Goal: Task Accomplishment & Management: Manage account settings

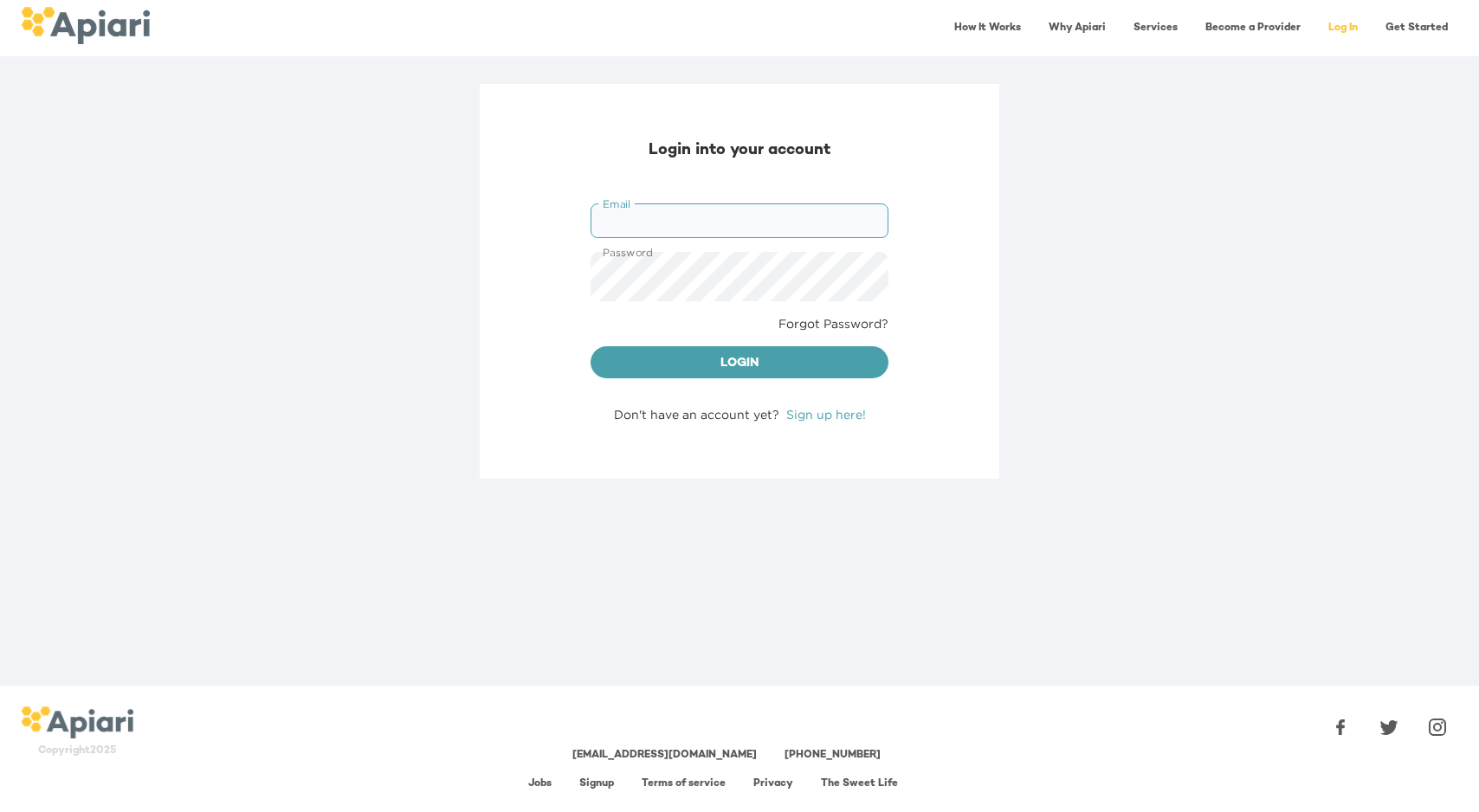
click at [644, 219] on input "Email" at bounding box center [739, 221] width 298 height 35
click at [594, 339] on div "Forgot Password?" at bounding box center [739, 324] width 312 height 32
click at [786, 420] on link "Sign up here!" at bounding box center [826, 413] width 80 height 13
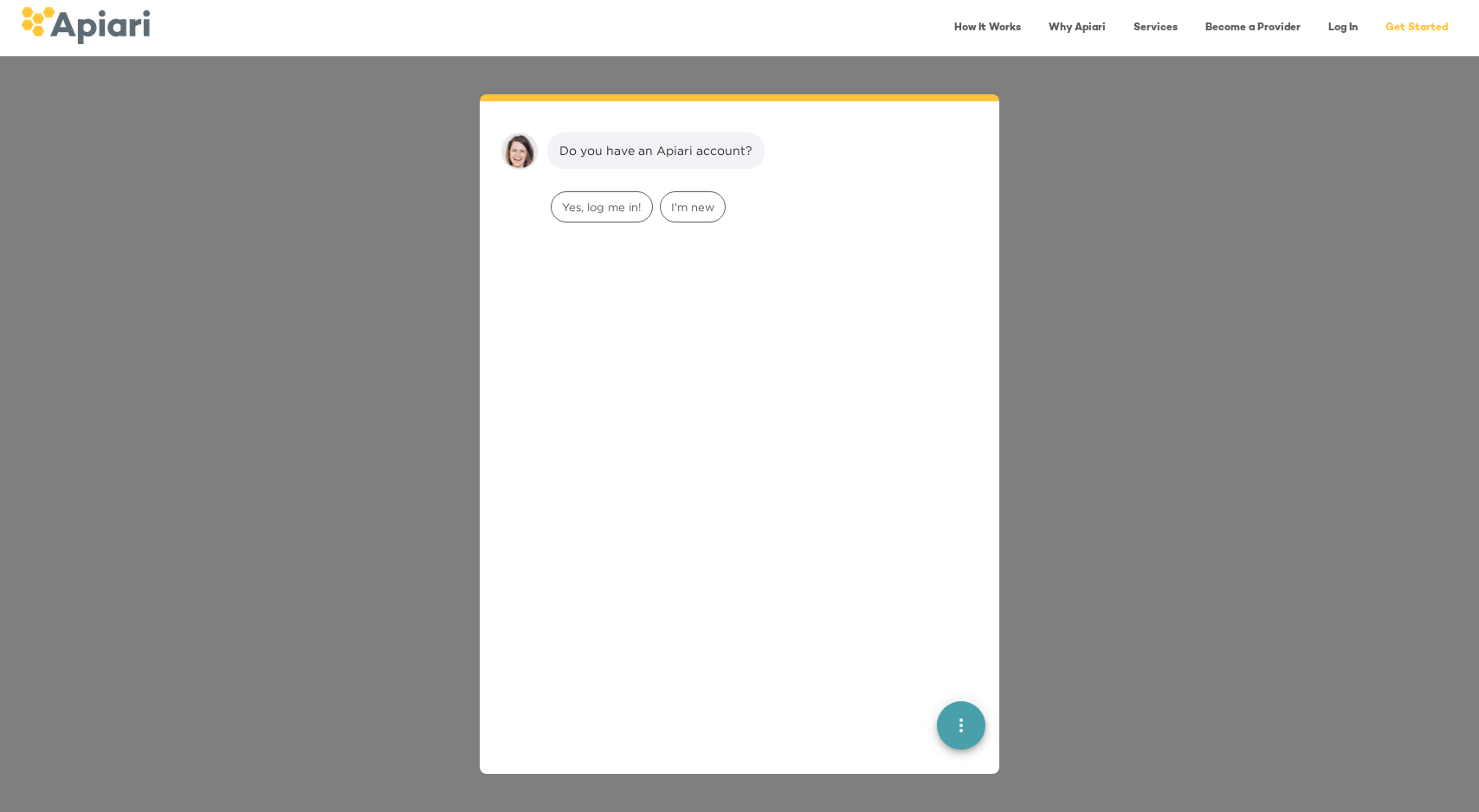
scroll to position [25, 0]
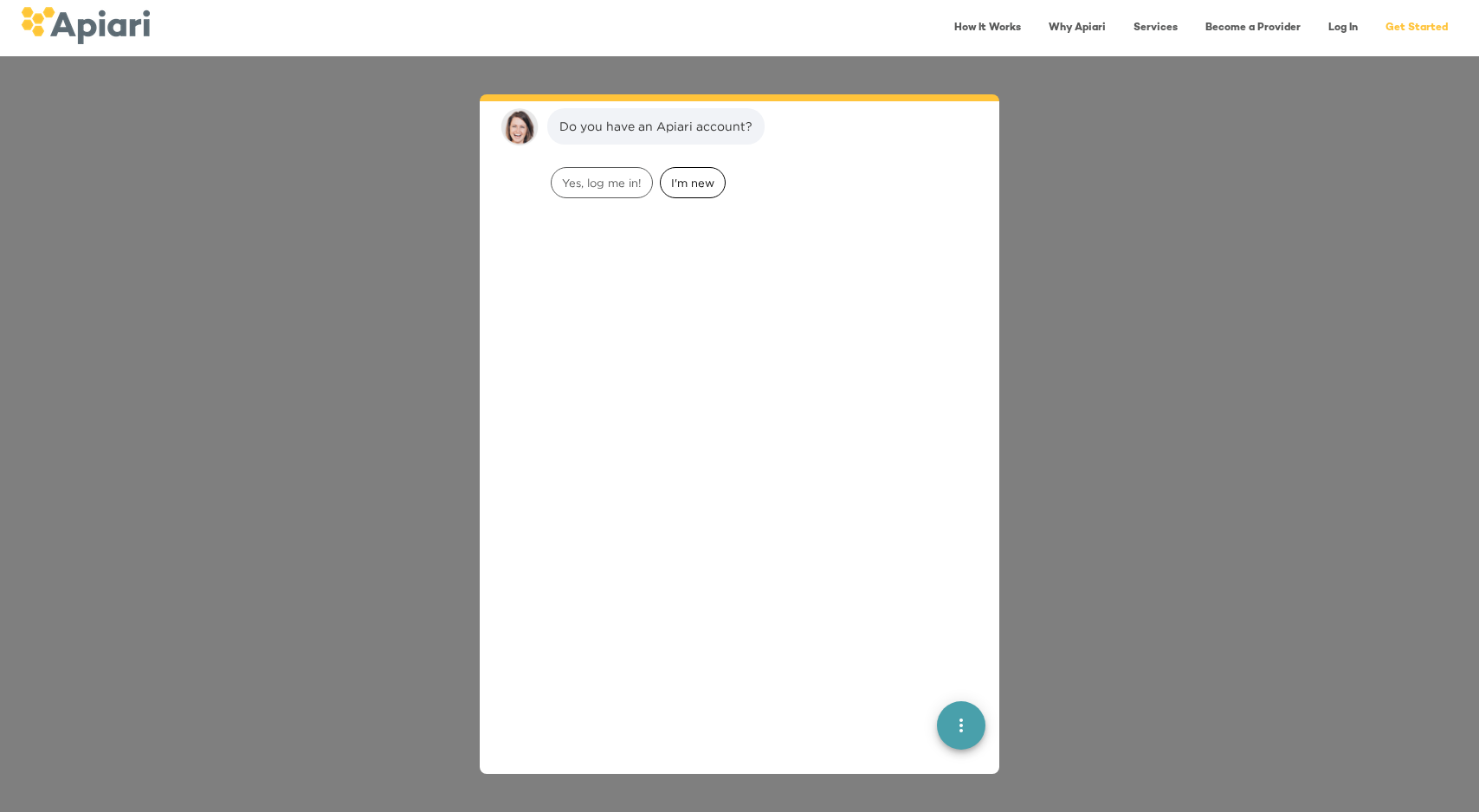
click at [725, 191] on span "I'm new" at bounding box center [693, 183] width 64 height 17
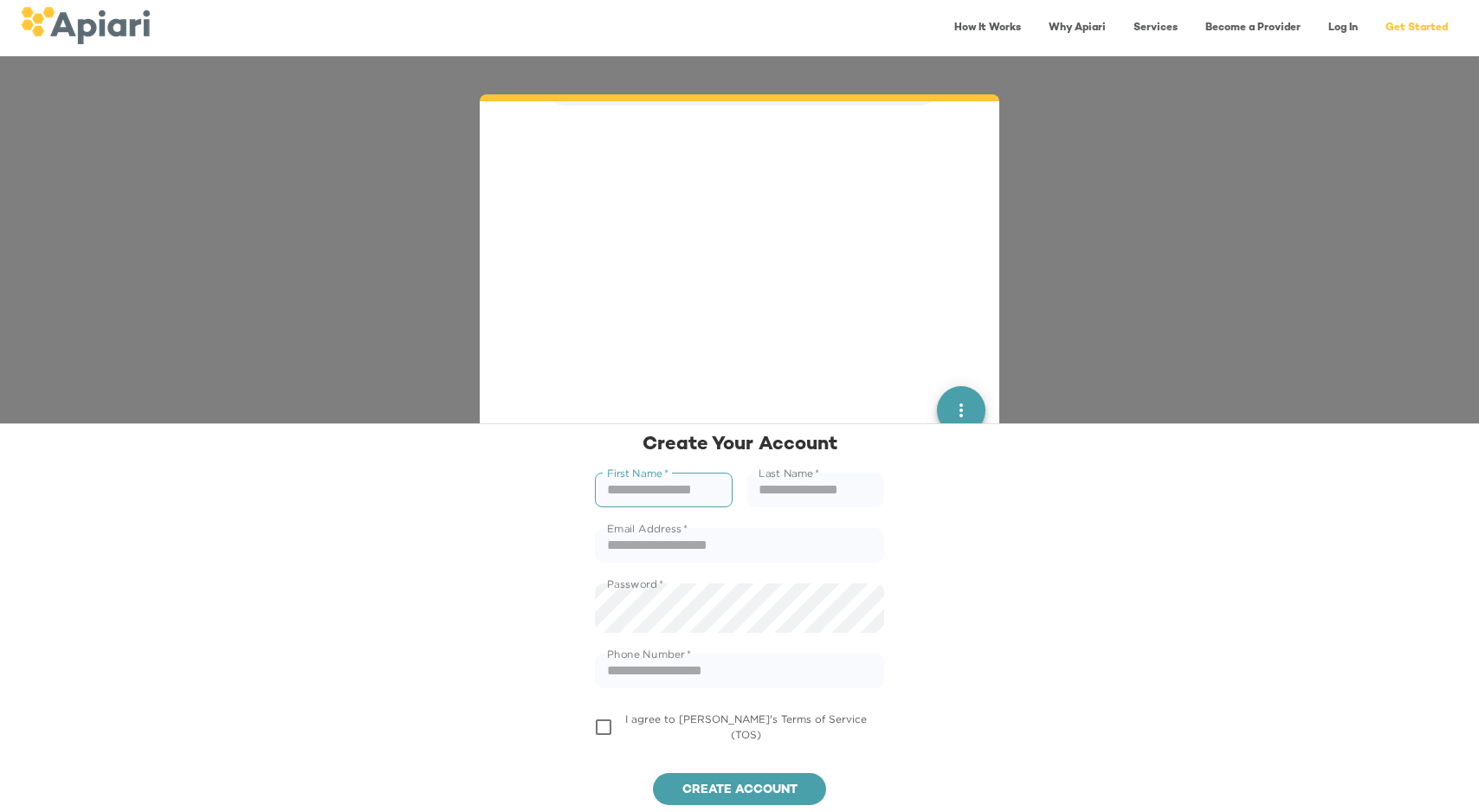
scroll to position [222, 0]
type input "****"
type input "********"
type input "**********"
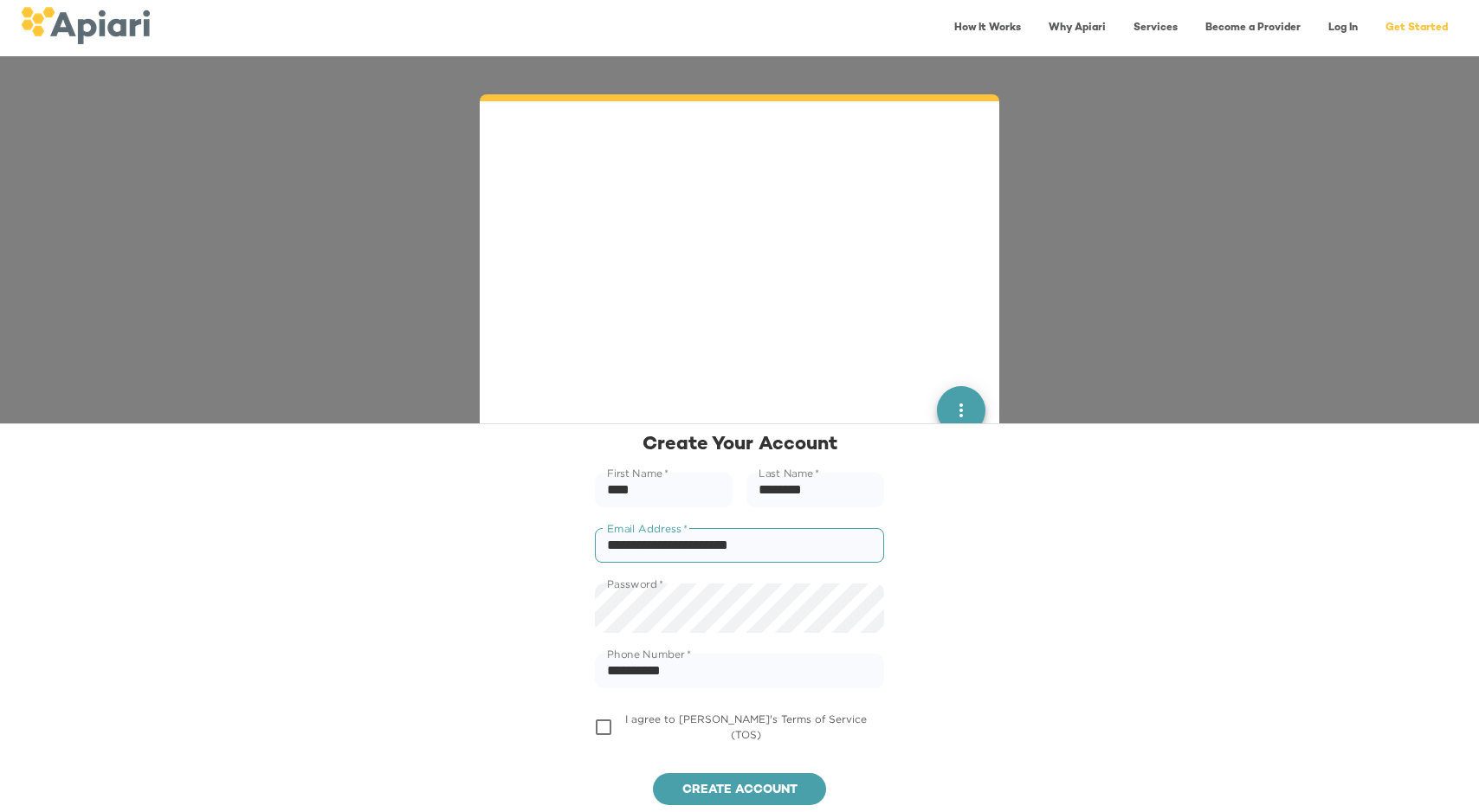
click at [731, 528] on input "**********" at bounding box center [739, 545] width 289 height 35
click at [760, 787] on span "Create account" at bounding box center [739, 791] width 145 height 22
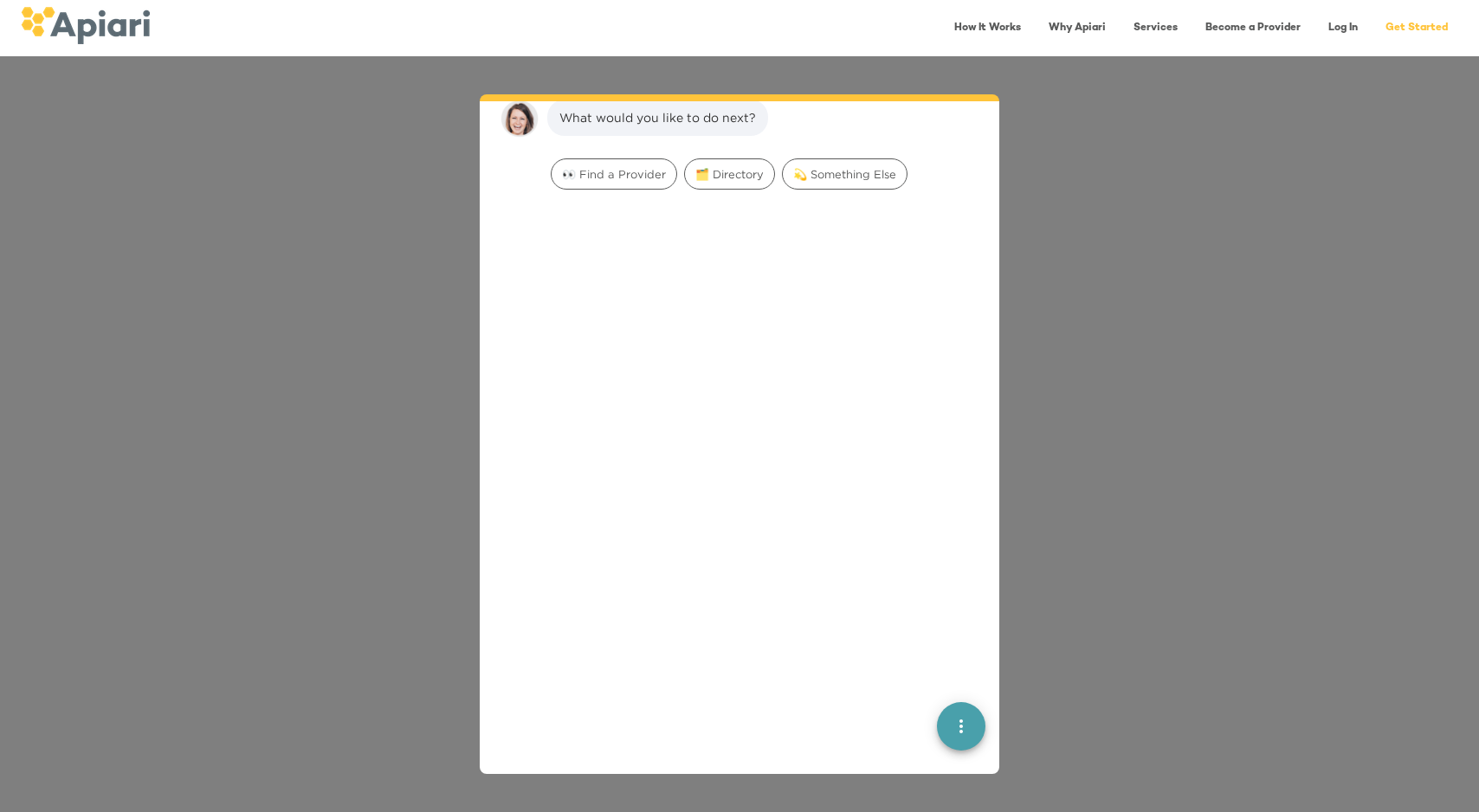
scroll to position [412, 0]
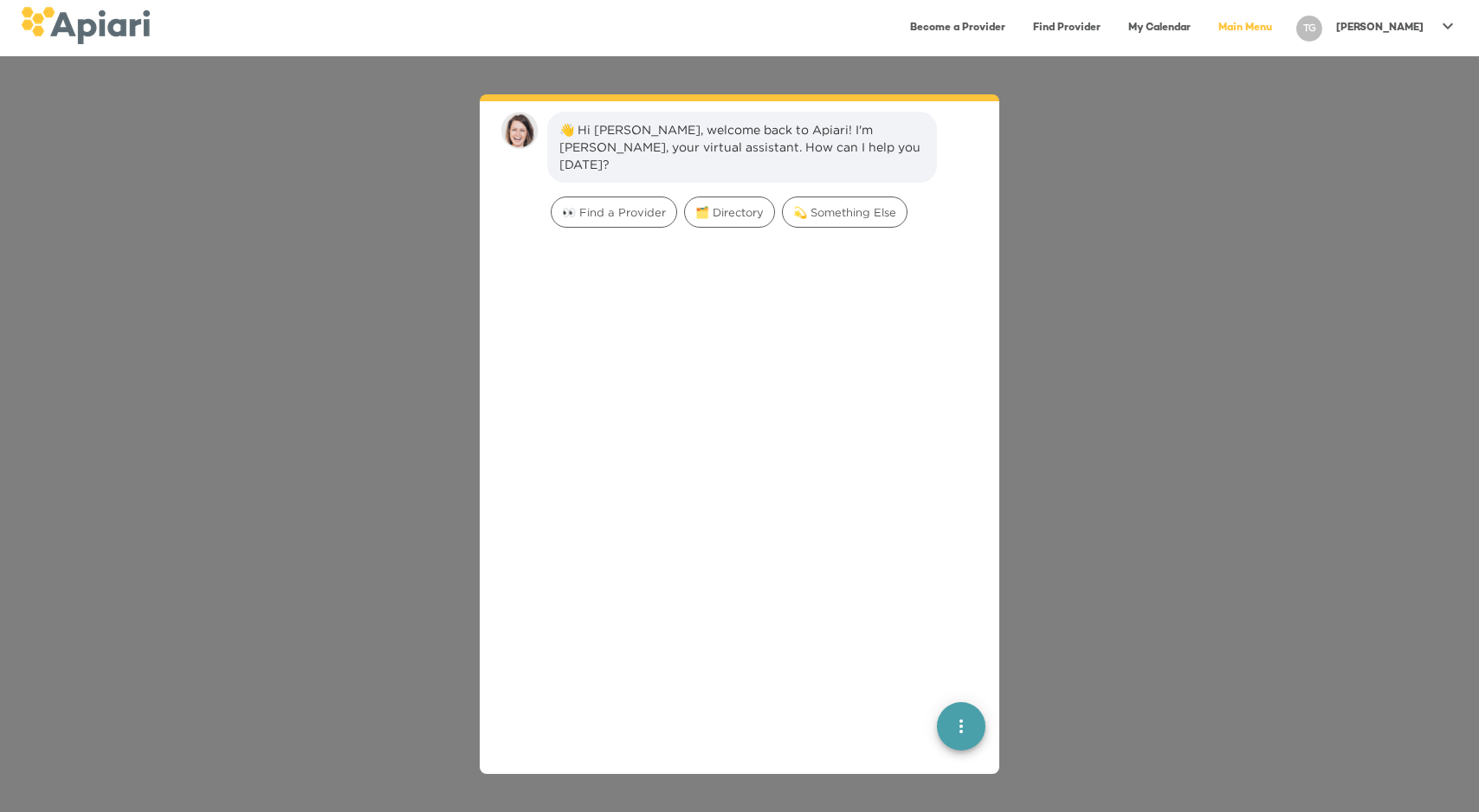
scroll to position [25, 0]
click at [783, 218] on span "💫 Something Else" at bounding box center [844, 209] width 124 height 17
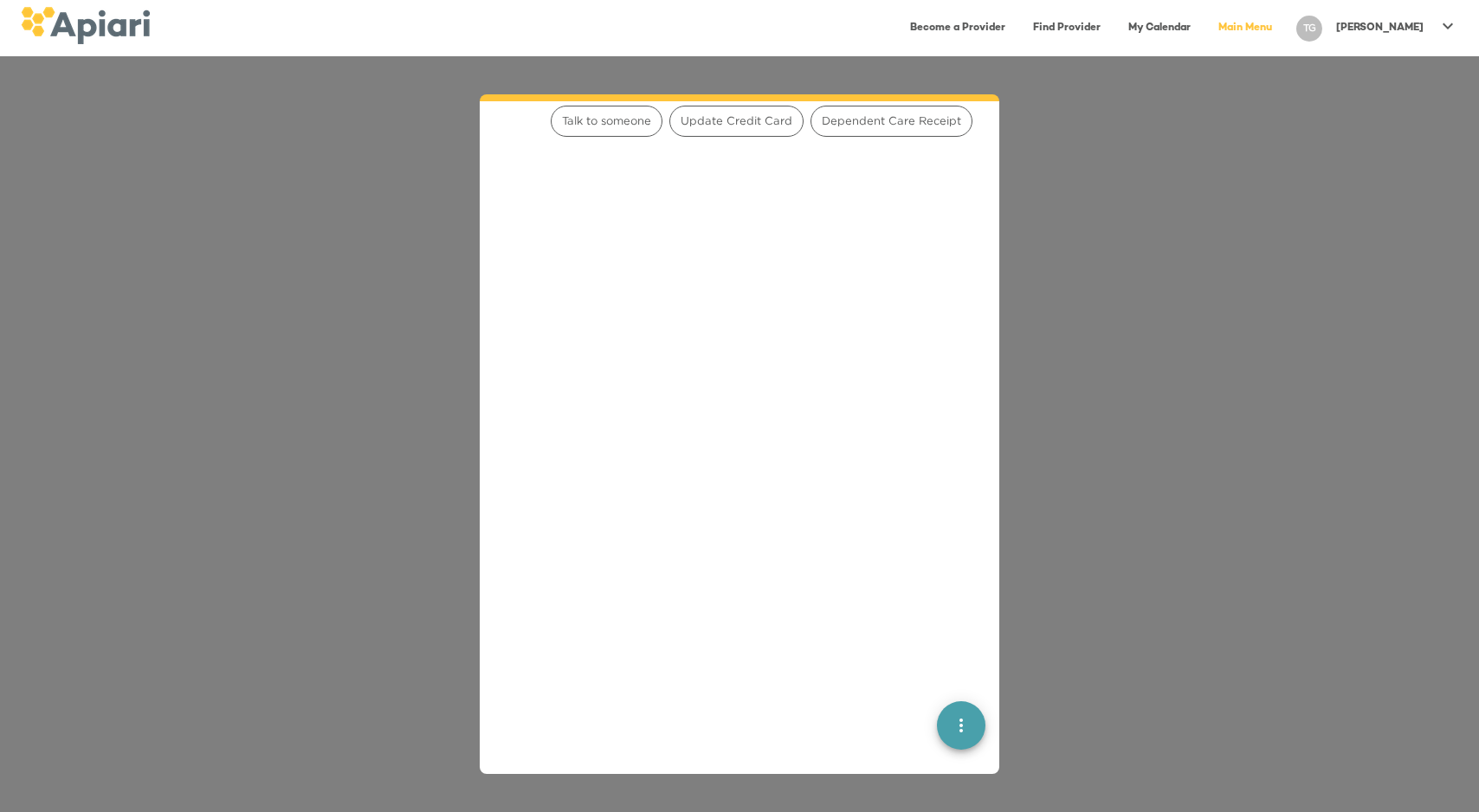
scroll to position [287, 0]
click at [968, 736] on icon "quick menu" at bounding box center [961, 725] width 21 height 21
click at [956, 622] on img "button" at bounding box center [962, 615] width 18 height 18
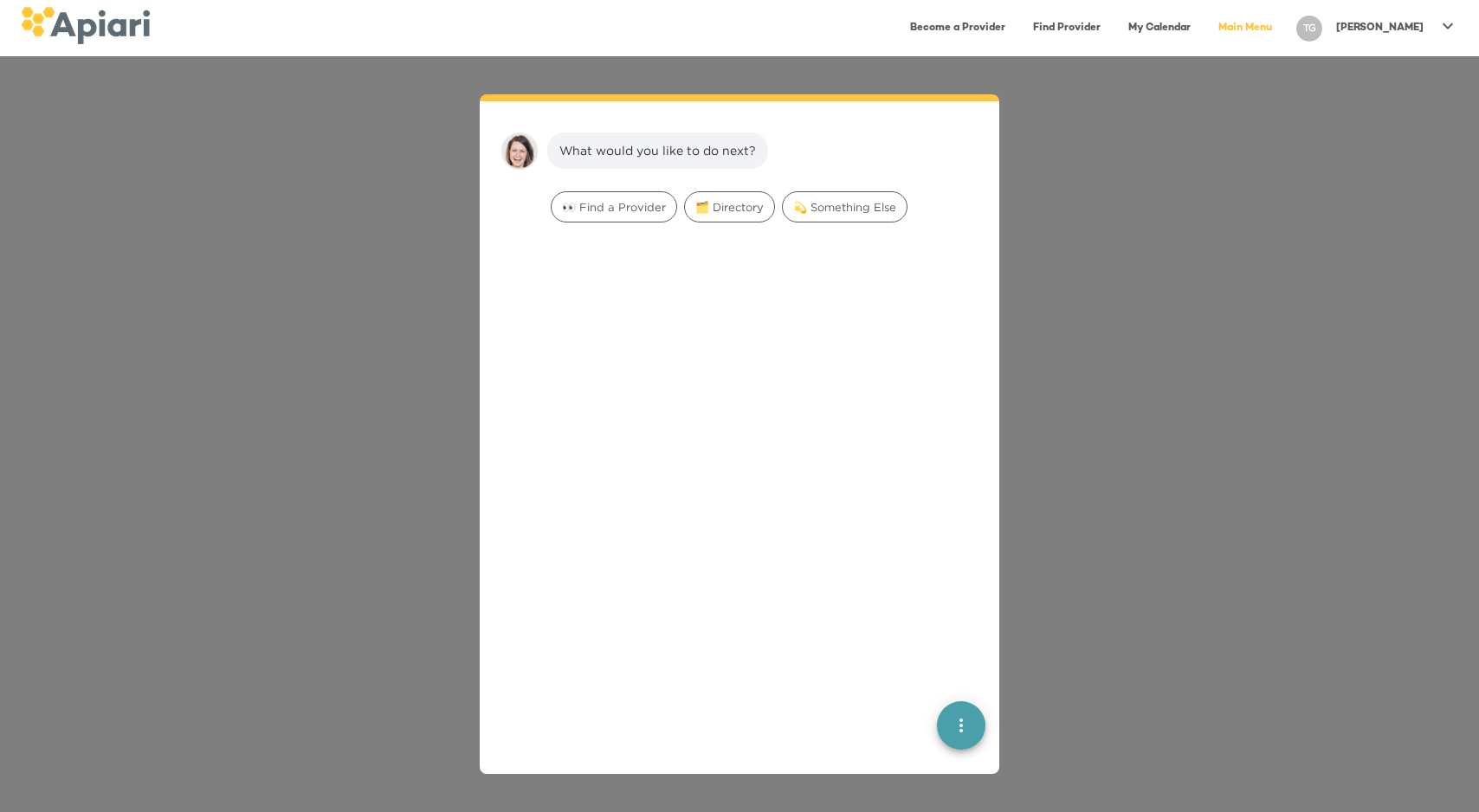
scroll to position [25, 0]
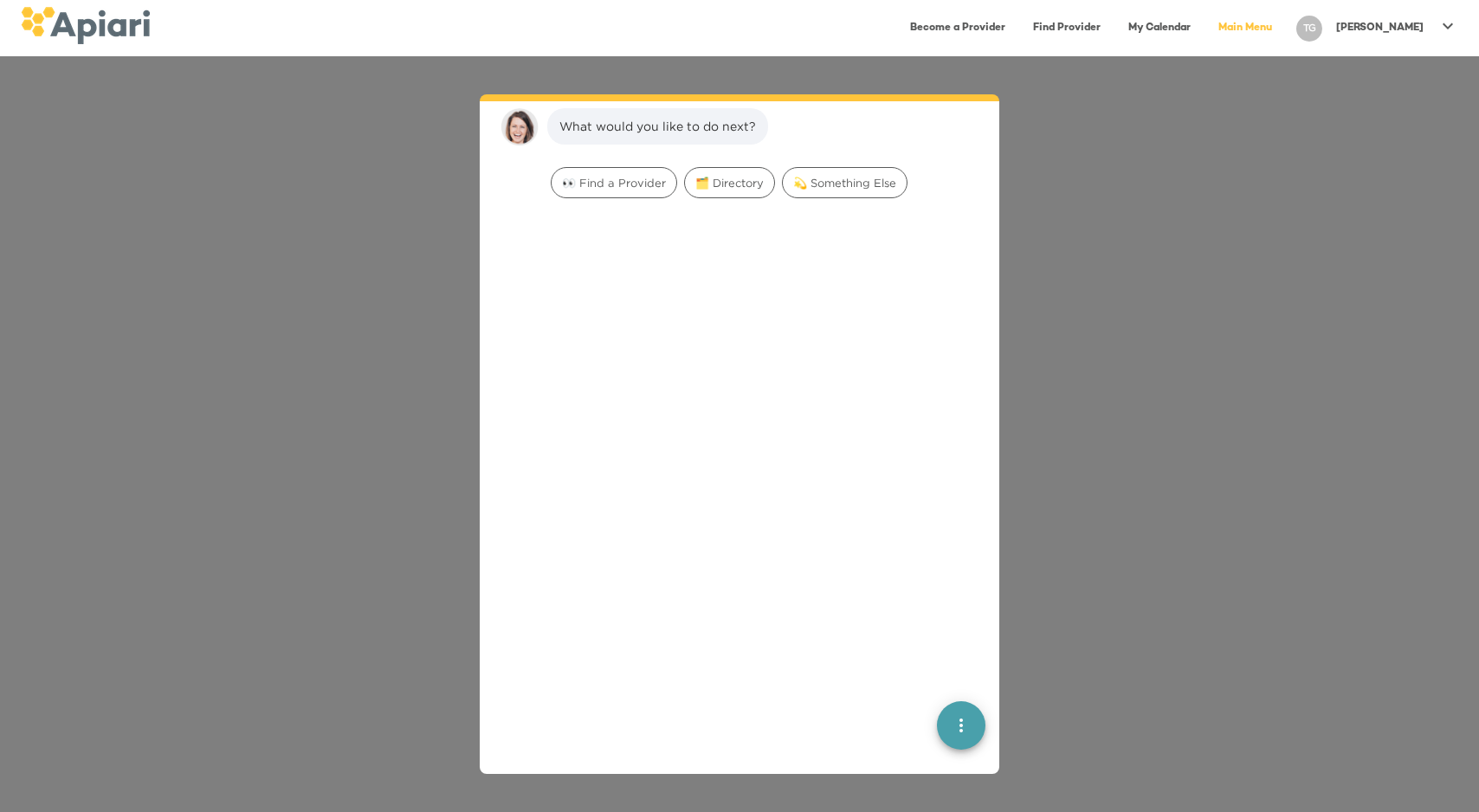
click at [987, 22] on link "Become a Provider" at bounding box center [958, 29] width 116 height 36
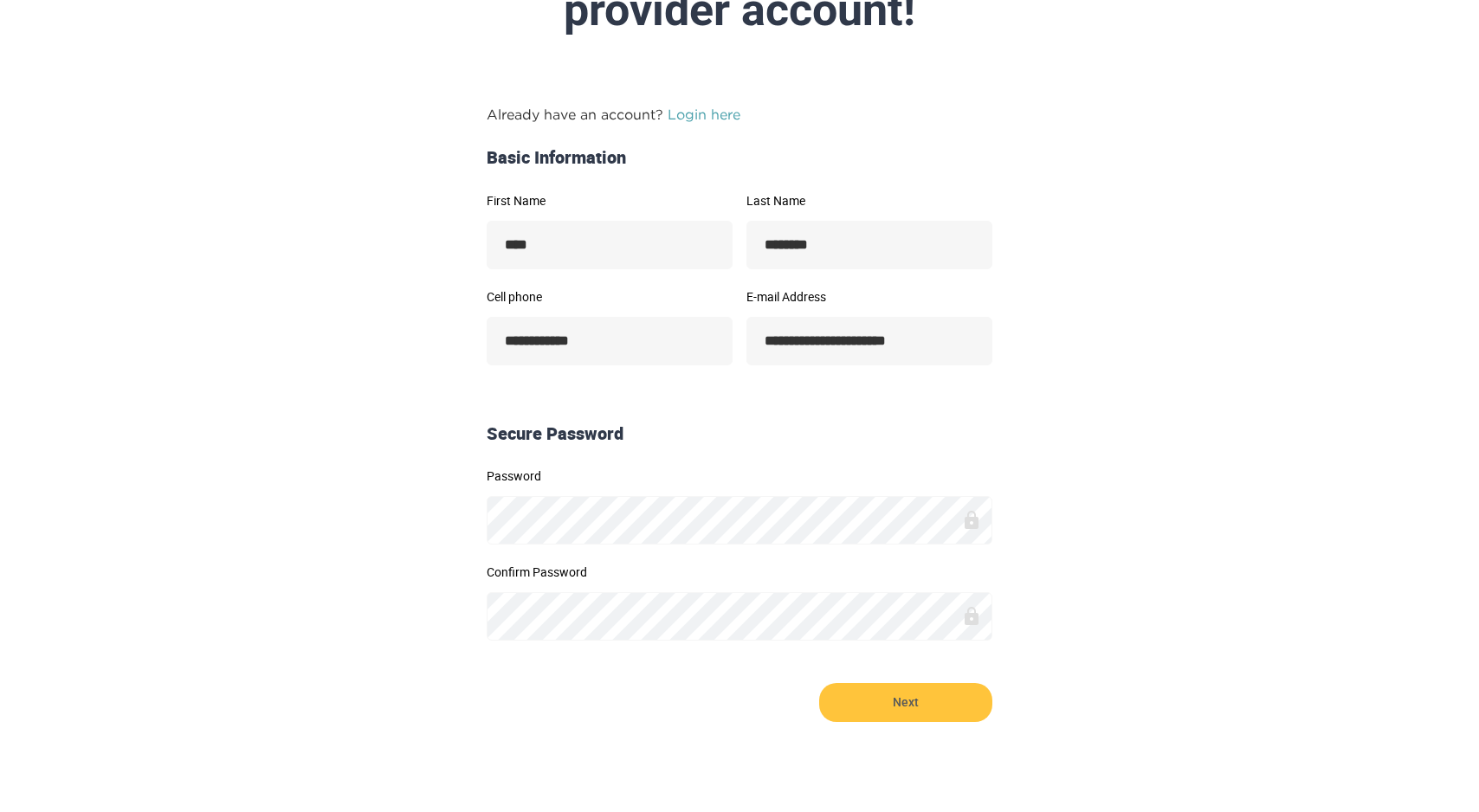
scroll to position [240, 0]
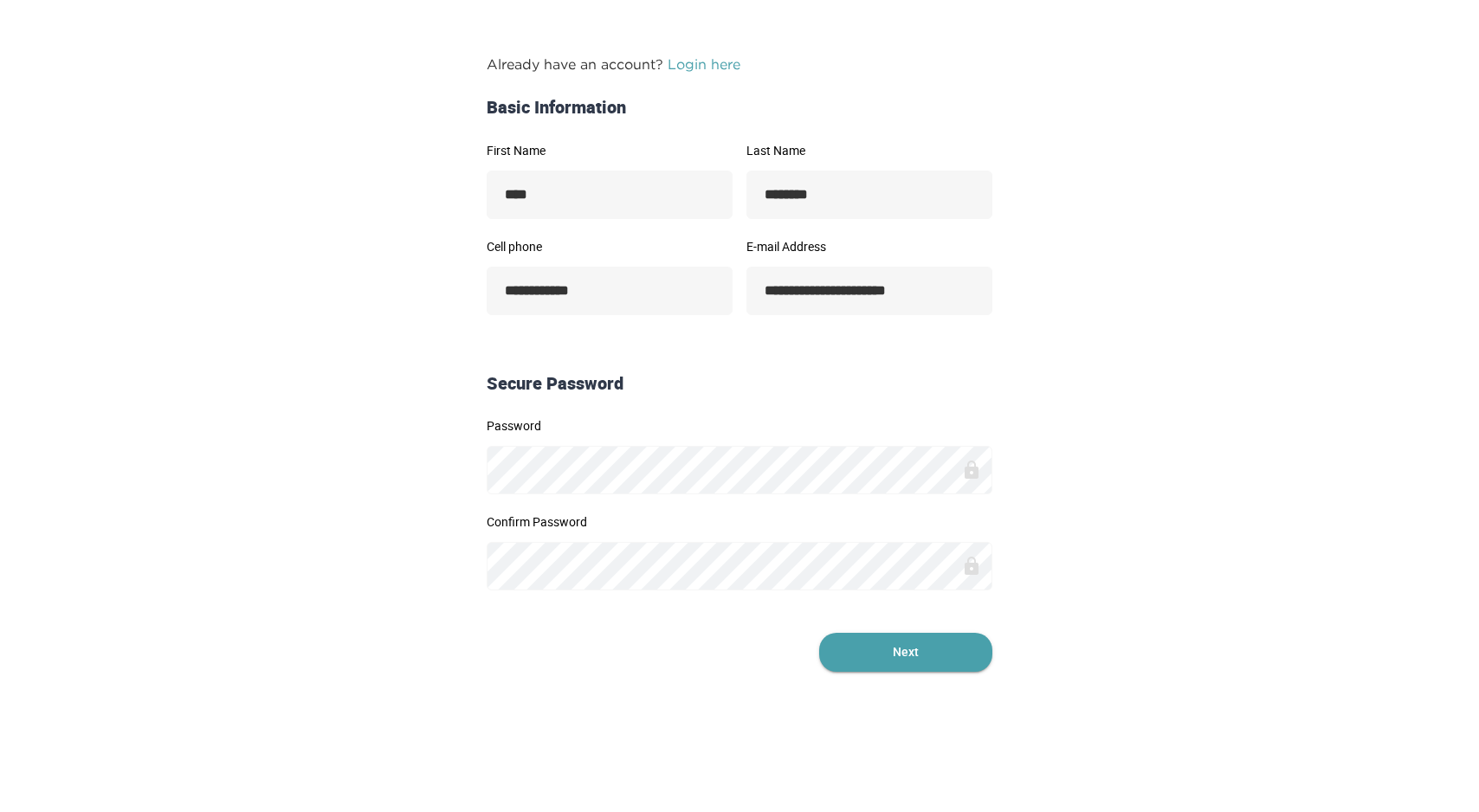
click at [872, 650] on span "Next" at bounding box center [905, 652] width 173 height 39
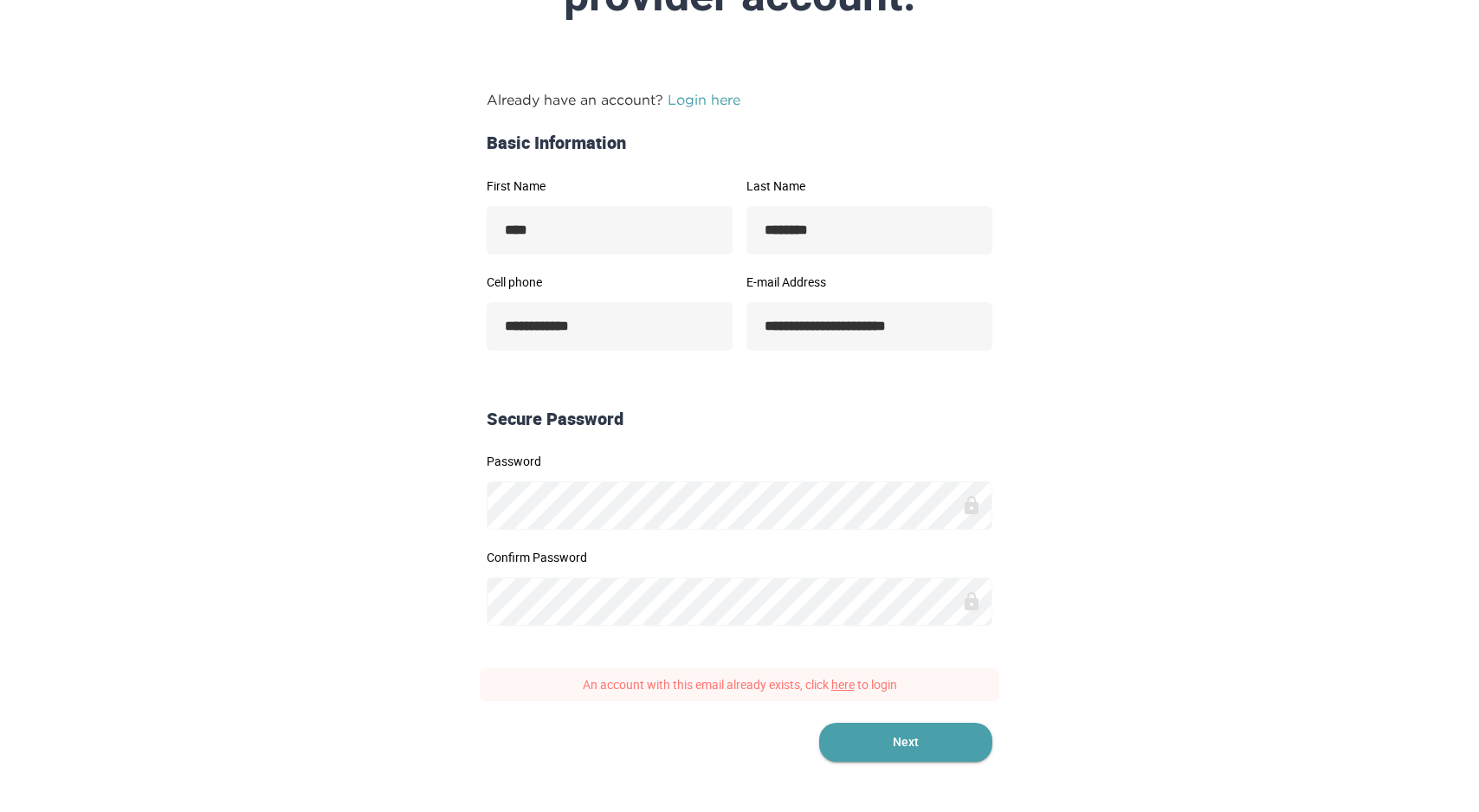
scroll to position [183, 0]
click at [836, 693] on link "here" at bounding box center [843, 685] width 24 height 17
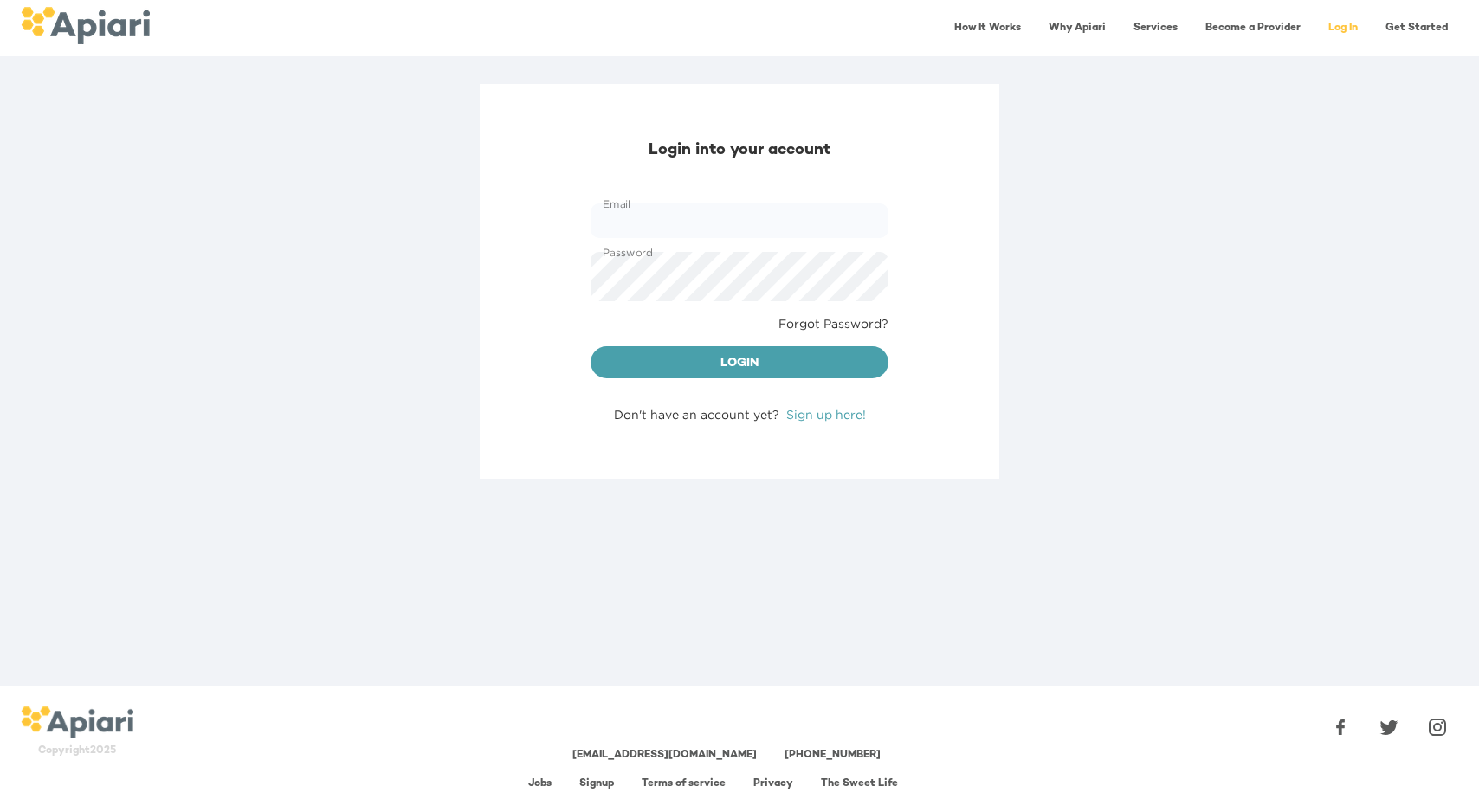
type input "**********"
click at [779, 375] on span "Login" at bounding box center [739, 364] width 270 height 22
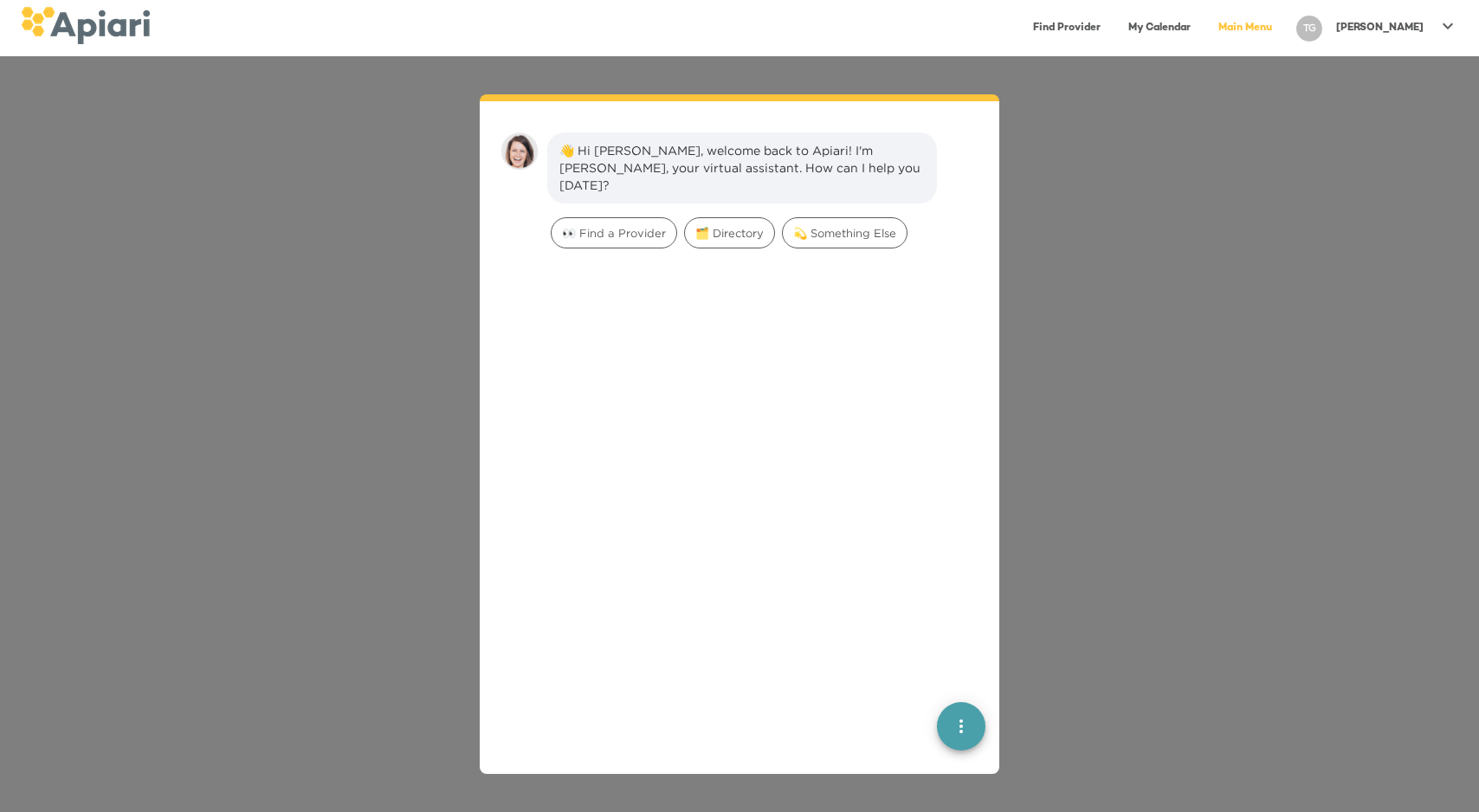
scroll to position [25, 0]
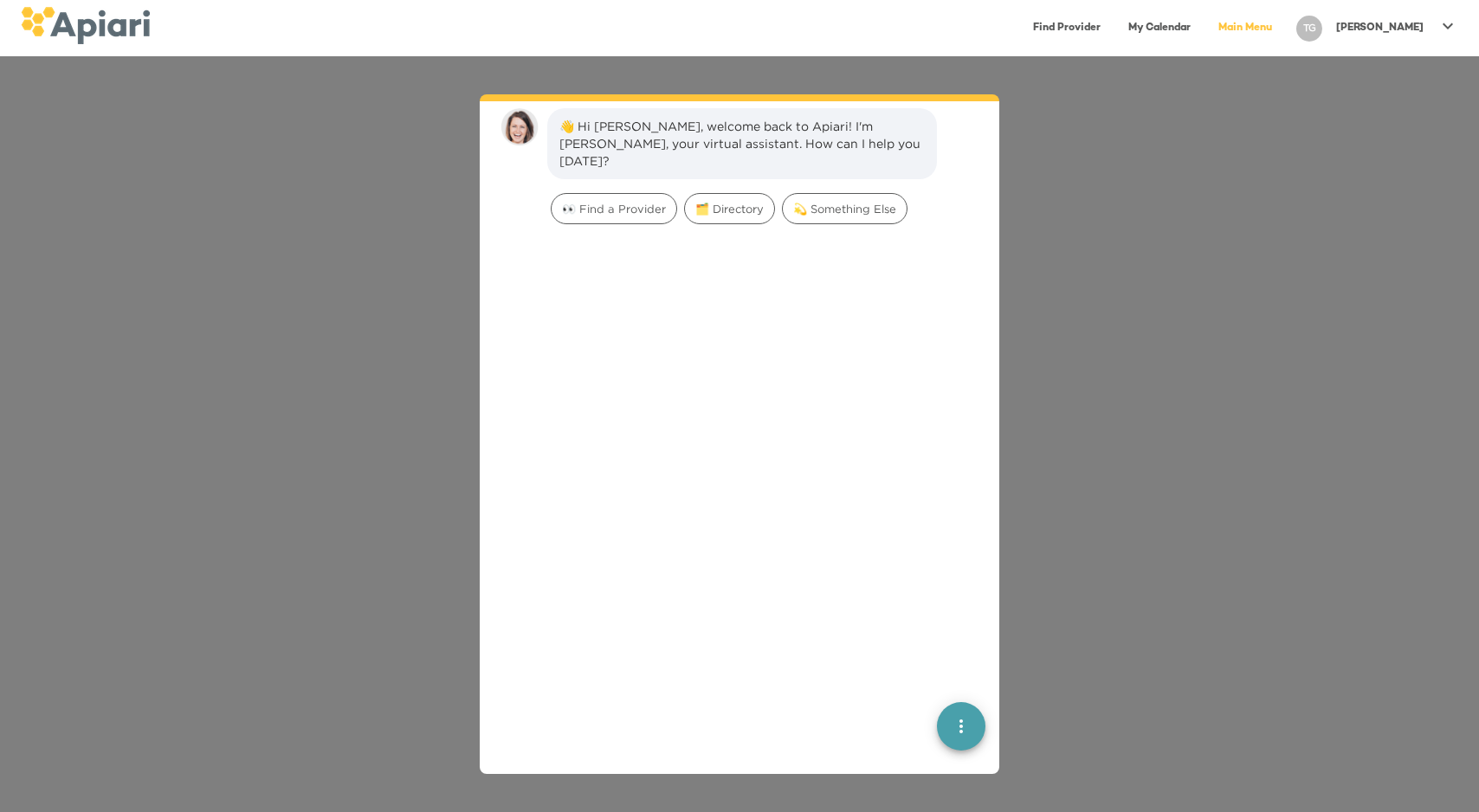
click at [1384, 25] on p "[PERSON_NAME]" at bounding box center [1380, 28] width 87 height 15
click at [813, 437] on div at bounding box center [739, 406] width 1479 height 812
click at [949, 753] on div at bounding box center [739, 547] width 492 height 632
click at [783, 218] on span "💫 Something Else" at bounding box center [844, 209] width 124 height 17
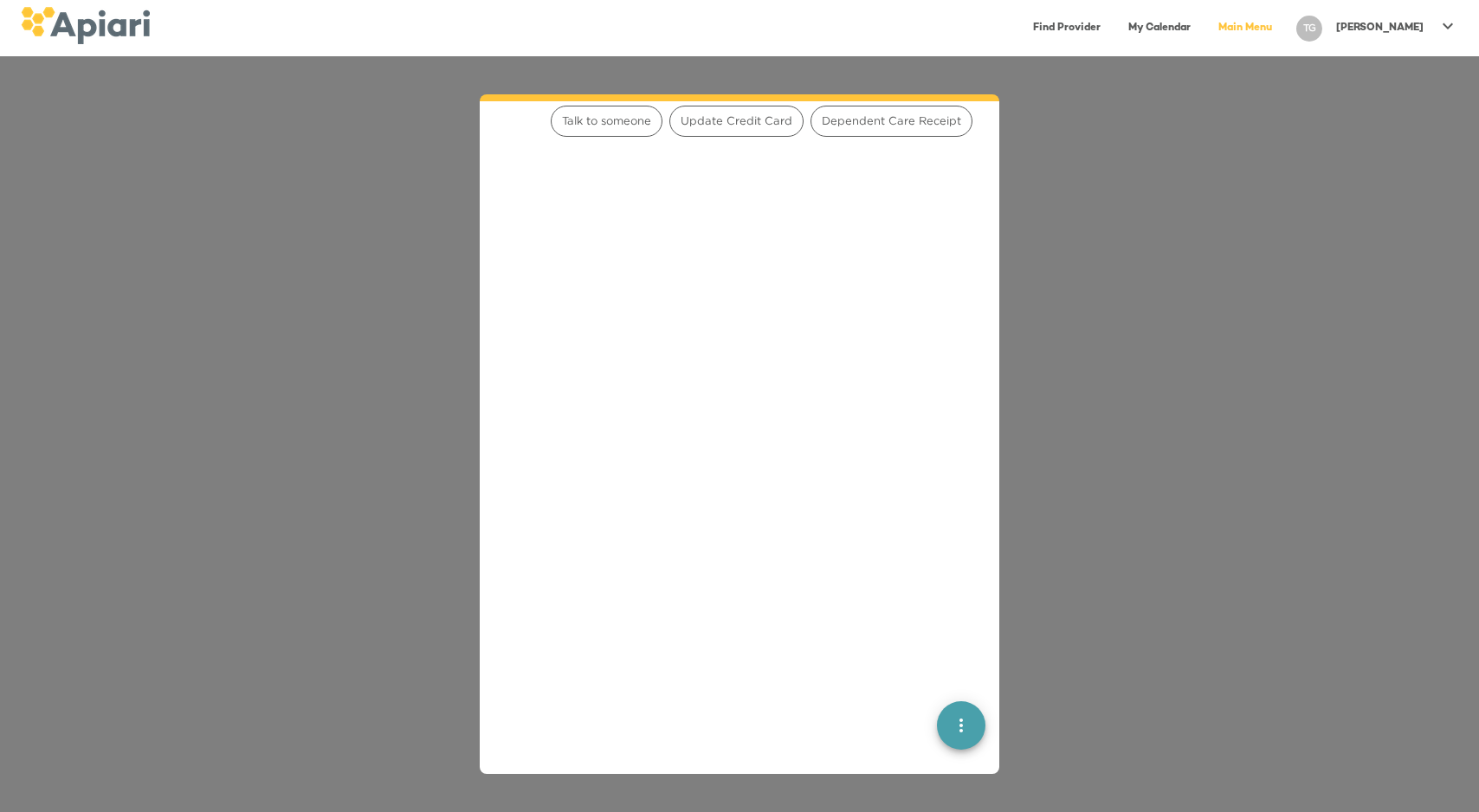
scroll to position [287, 0]
click at [709, 714] on div at bounding box center [739, 459] width 492 height 632
click at [934, 708] on div at bounding box center [739, 459] width 492 height 632
click at [961, 719] on icon "quick menu" at bounding box center [962, 726] width 4 height 14
click at [951, 736] on icon "quick menu" at bounding box center [961, 725] width 21 height 21
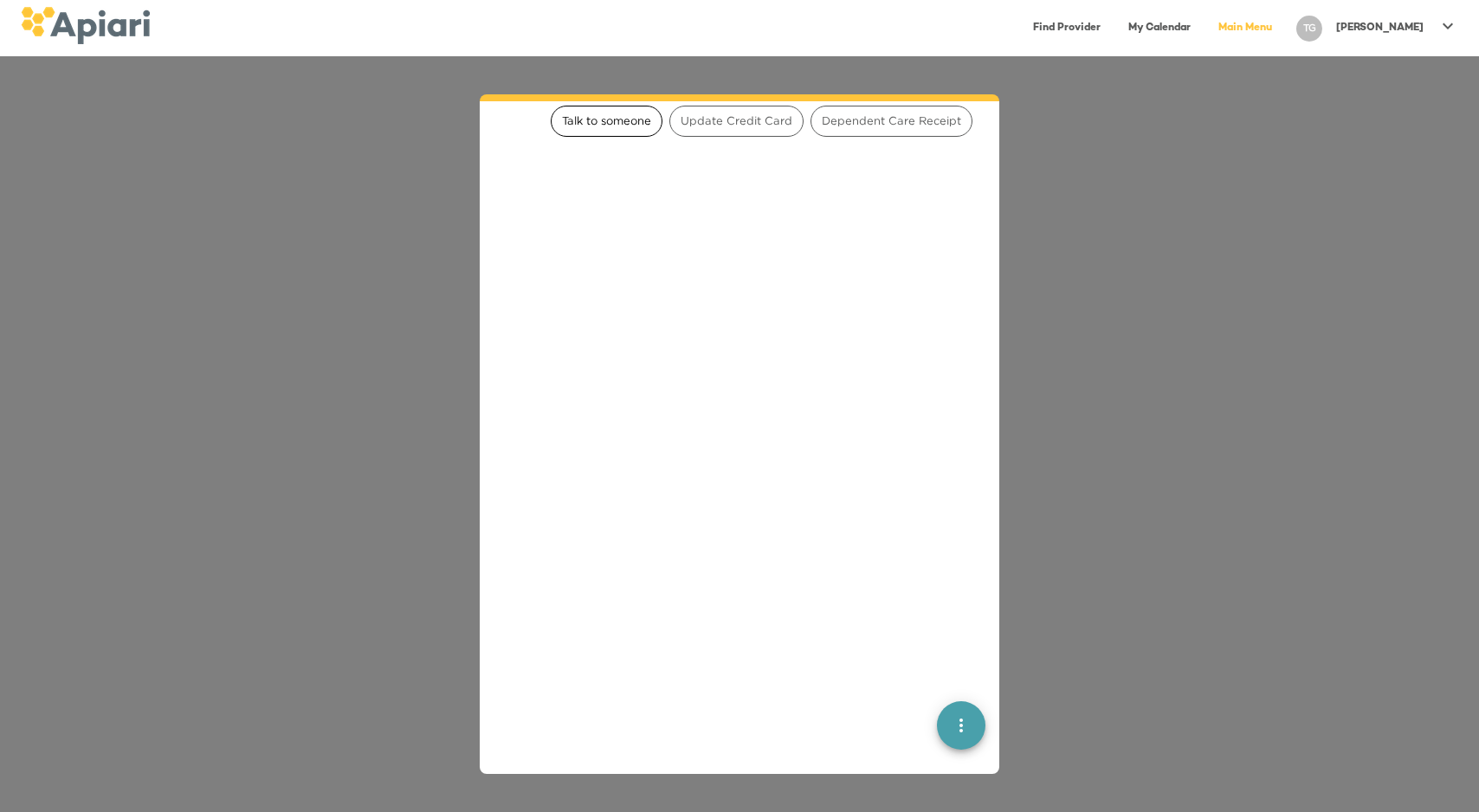
click at [662, 129] on span "Talk to someone" at bounding box center [606, 121] width 110 height 17
click at [678, 59] on textarea at bounding box center [729, 35] width 332 height 49
type textarea "*"
type textarea "*****"
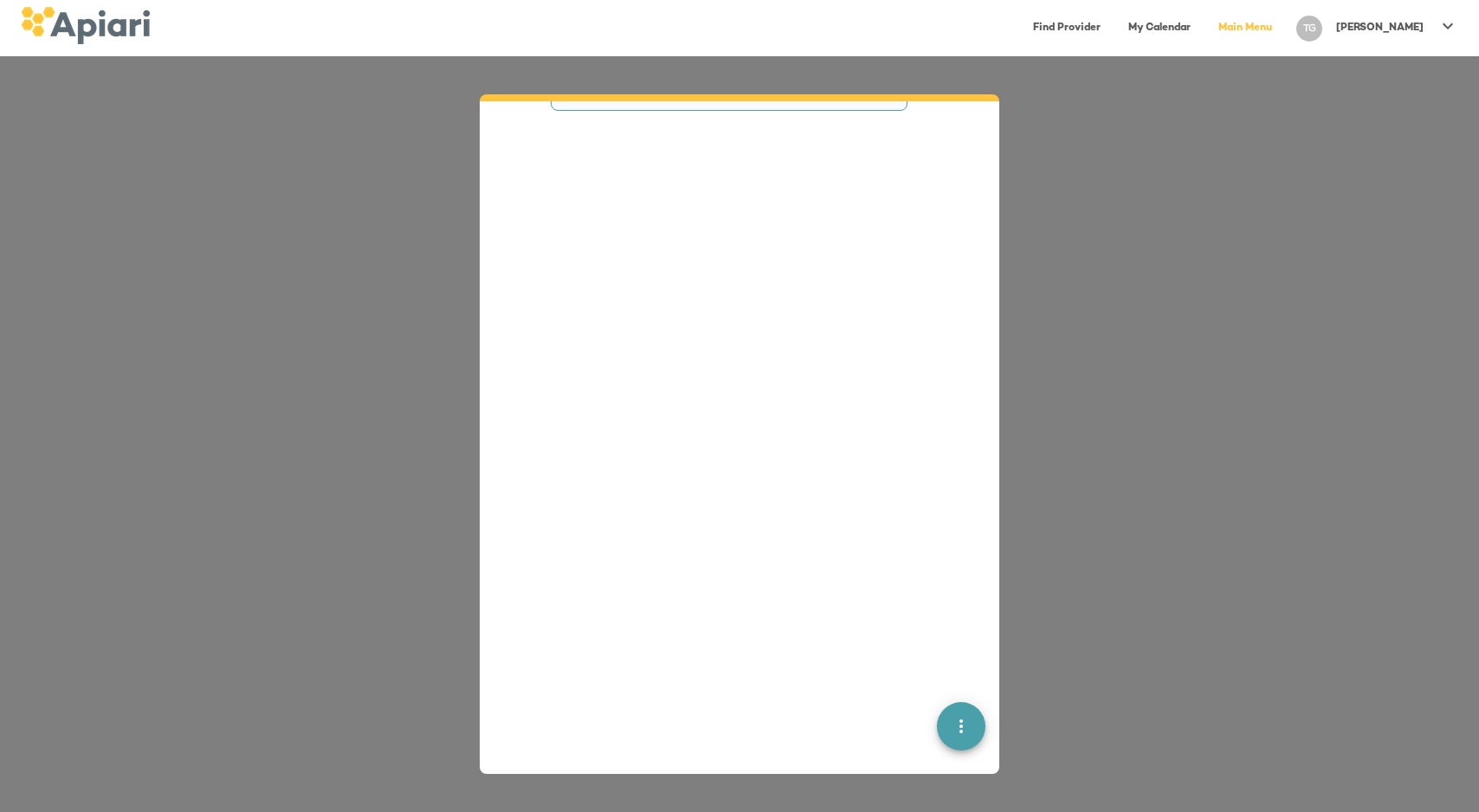
click at [1282, 25] on link "Main Menu" at bounding box center [1245, 29] width 74 height 36
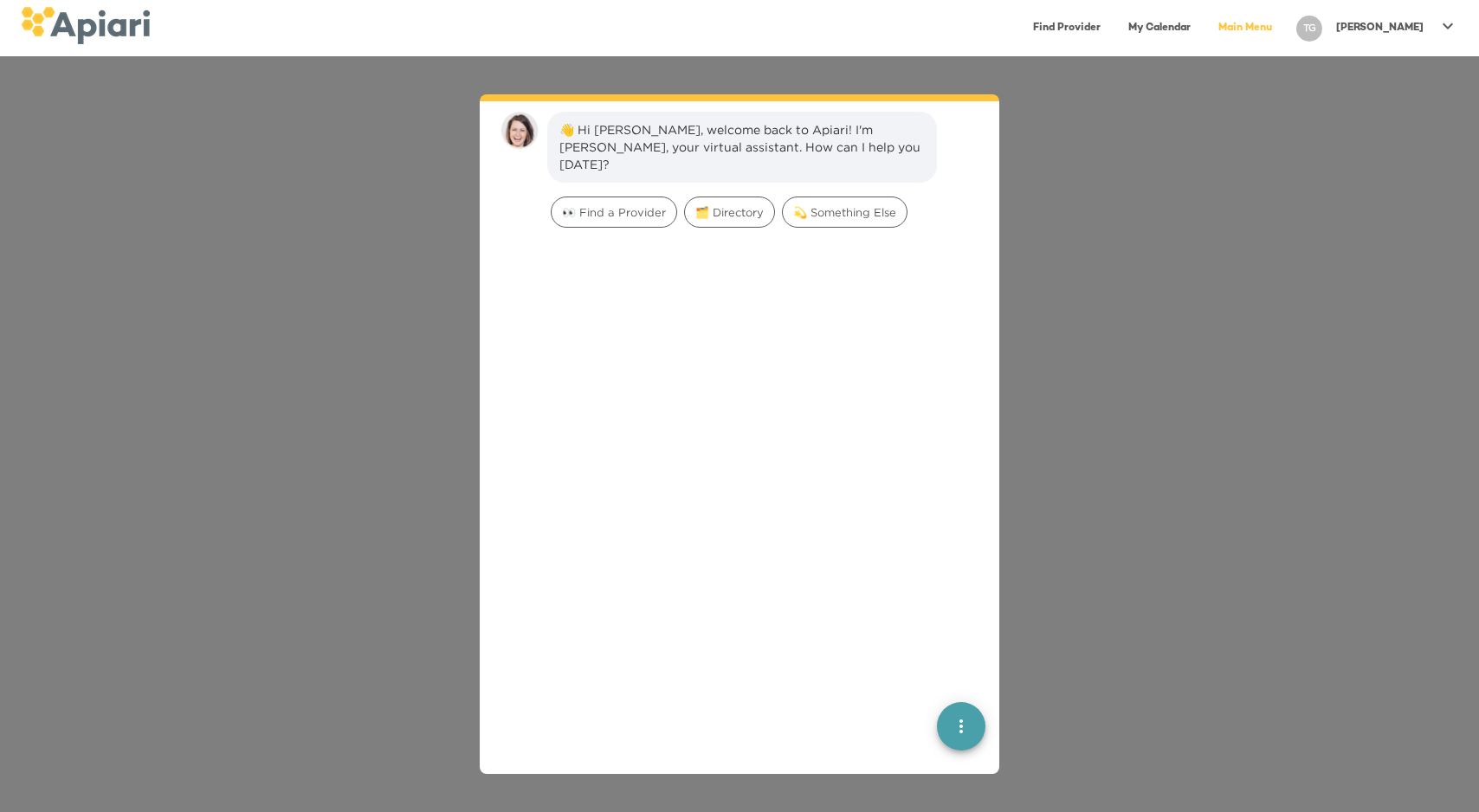
scroll to position [25, 0]
click at [1201, 29] on link "My Calendar" at bounding box center [1159, 29] width 83 height 36
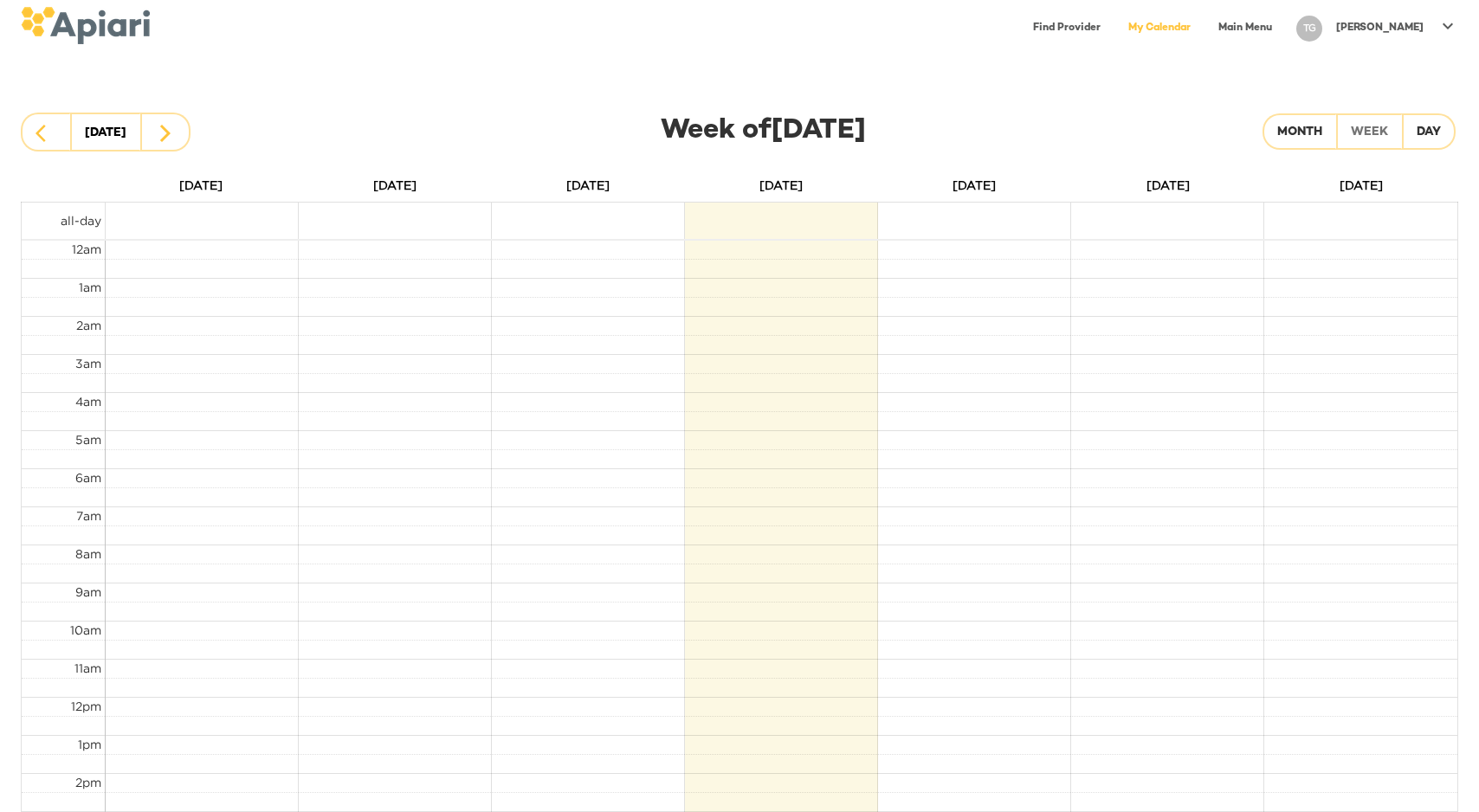
scroll to position [420, 0]
click at [1379, 25] on div "[PERSON_NAME]" at bounding box center [1380, 28] width 101 height 29
click at [1379, 28] on p "My Profile" at bounding box center [1354, 36] width 67 height 21
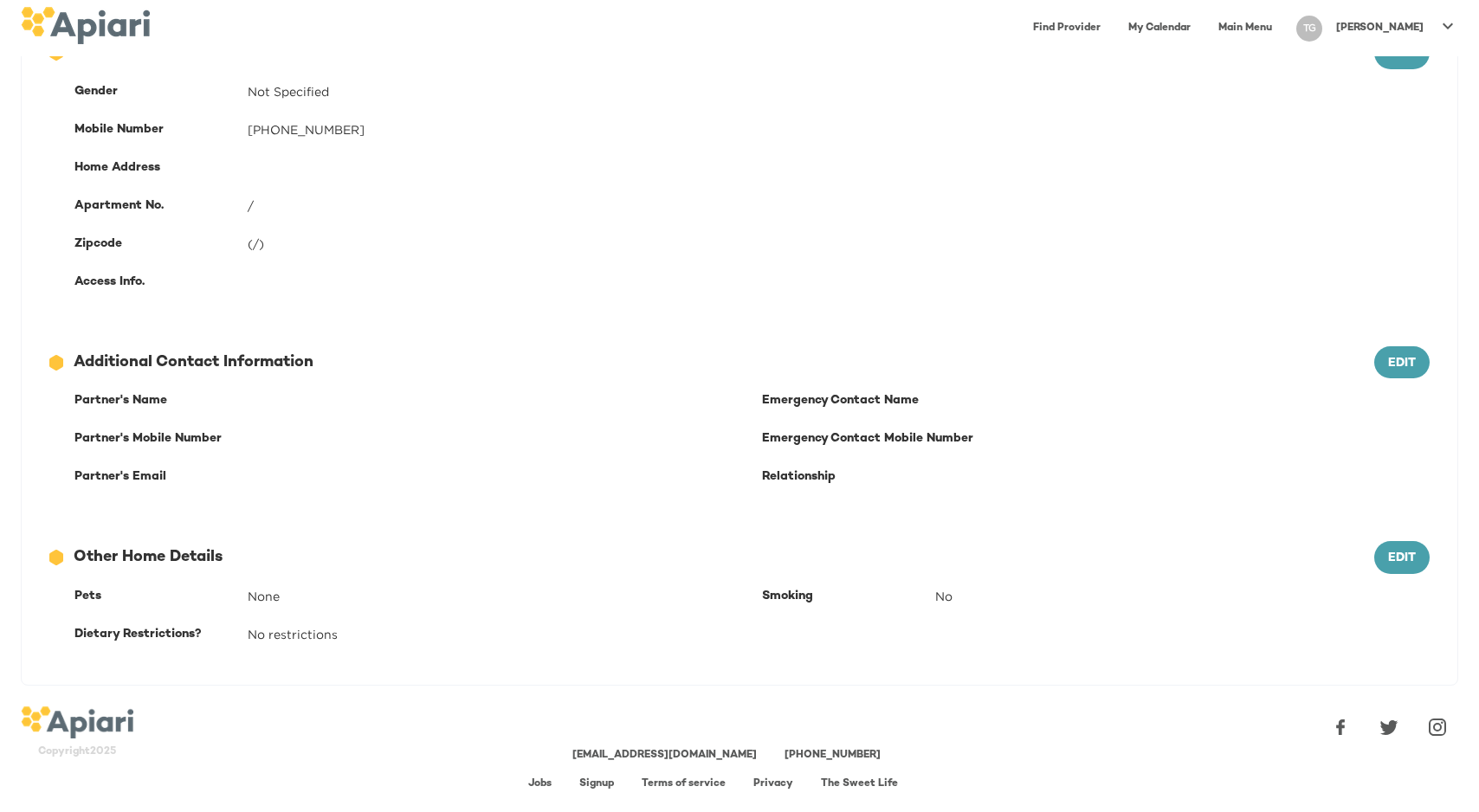
scroll to position [729, 0]
click at [1374, 541] on button "Edit" at bounding box center [1402, 557] width 55 height 33
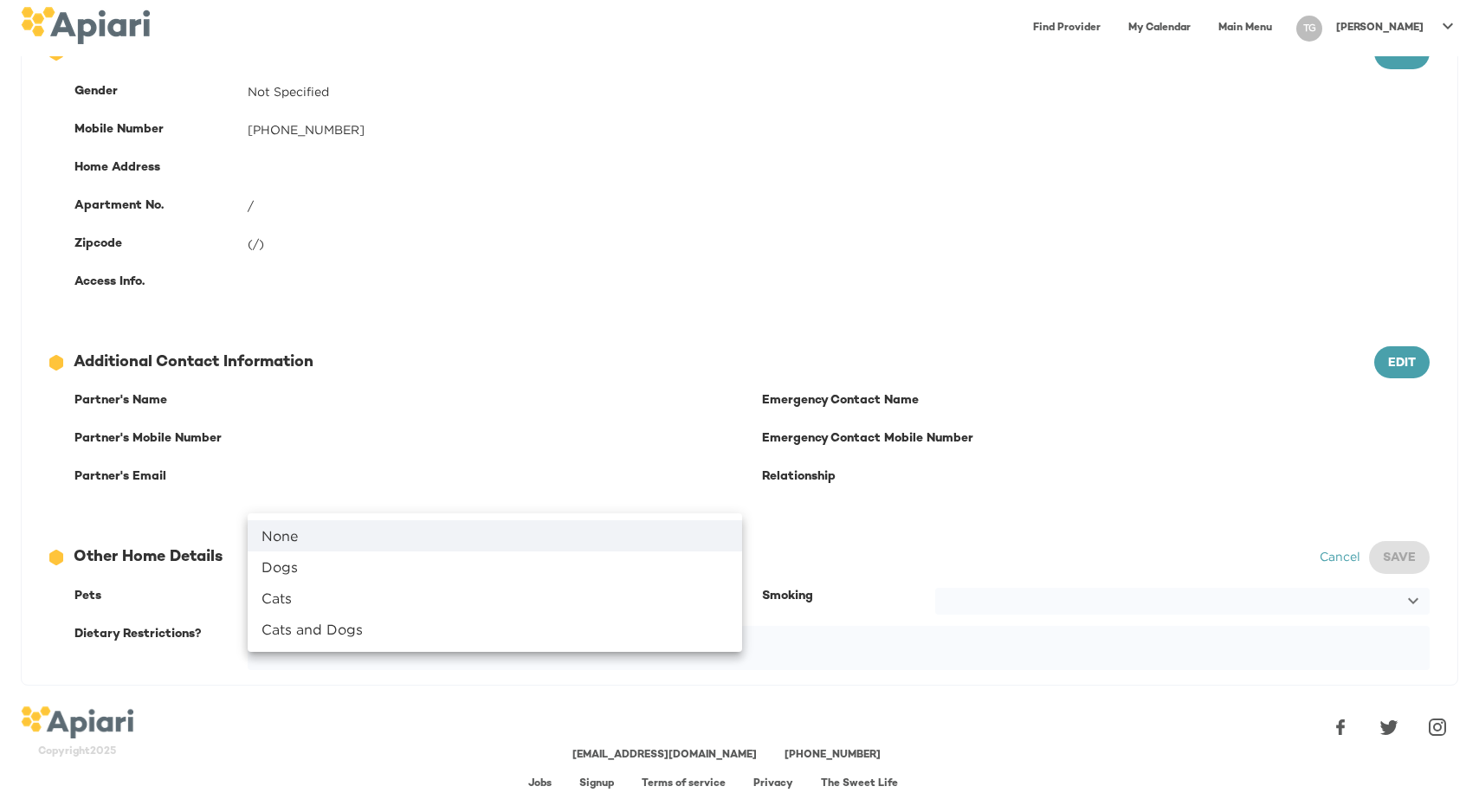
click at [520, 485] on body "Find Provider My Calendar Main Menu TG [PERSON_NAME] A4A3651C-AC5F-40B0-9B70-71…" at bounding box center [739, 78] width 1479 height 812
click at [382, 583] on li "Dogs" at bounding box center [495, 568] width 495 height 32
type input "****"
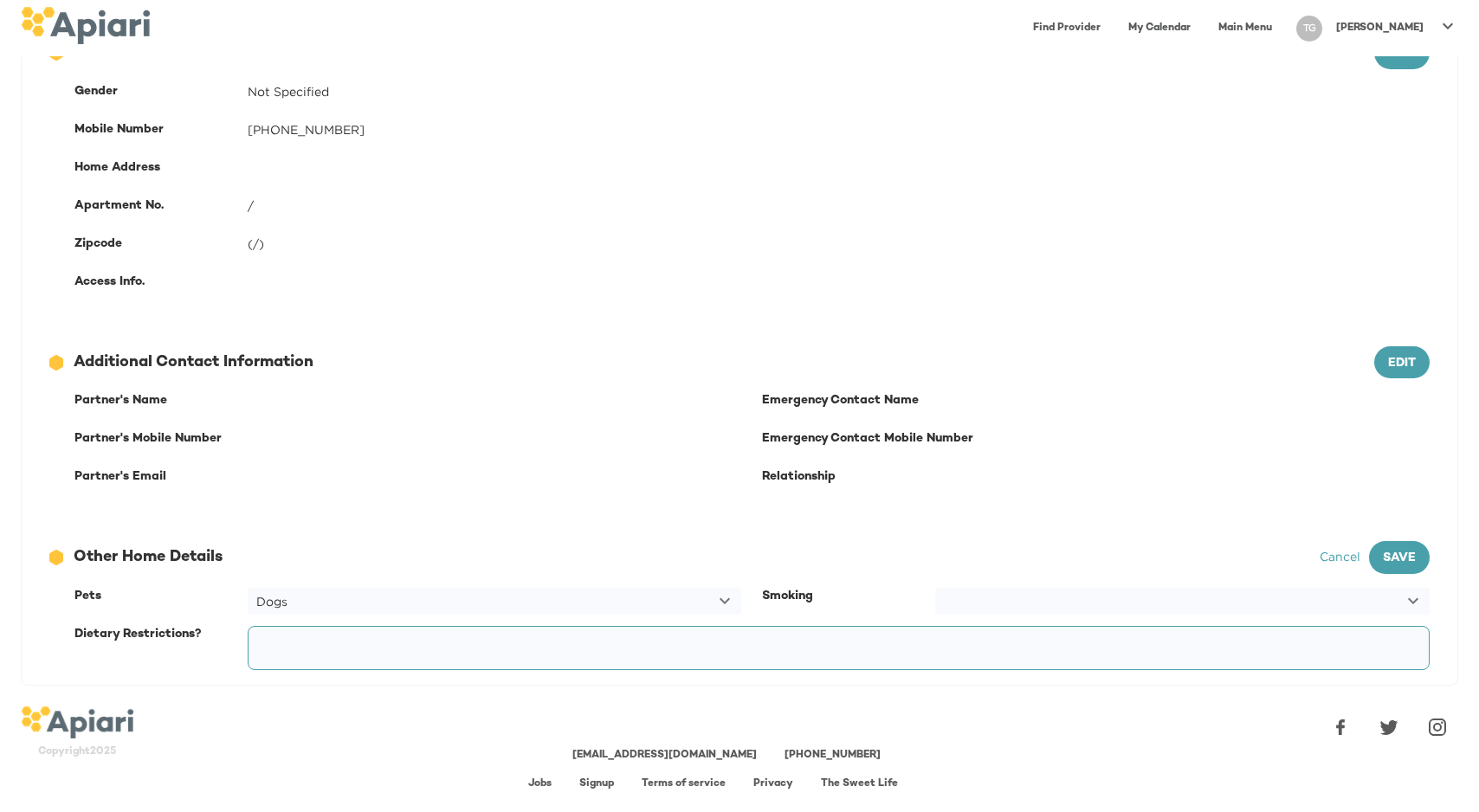
click at [859, 631] on textarea at bounding box center [835, 647] width 1157 height 33
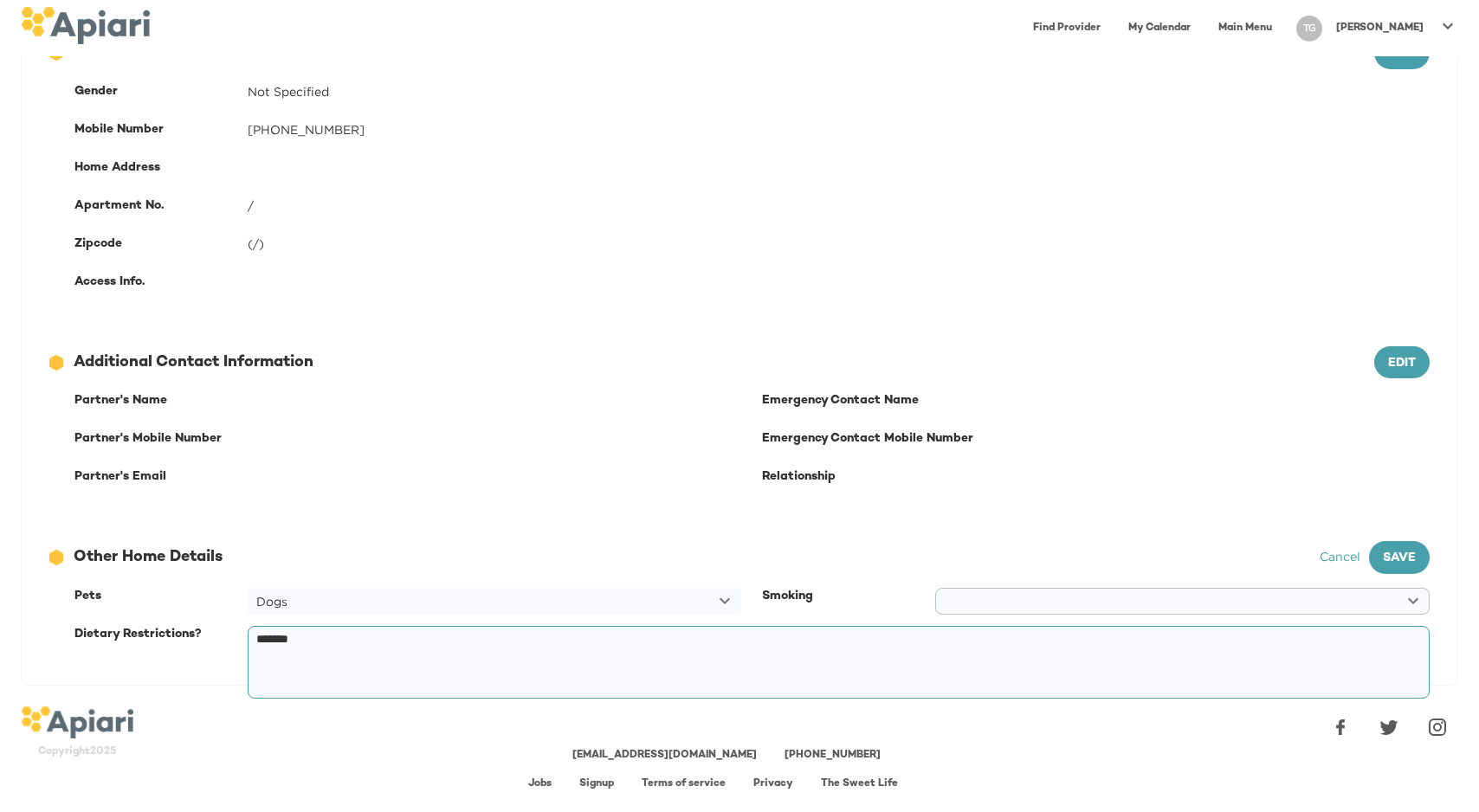
type textarea "*******"
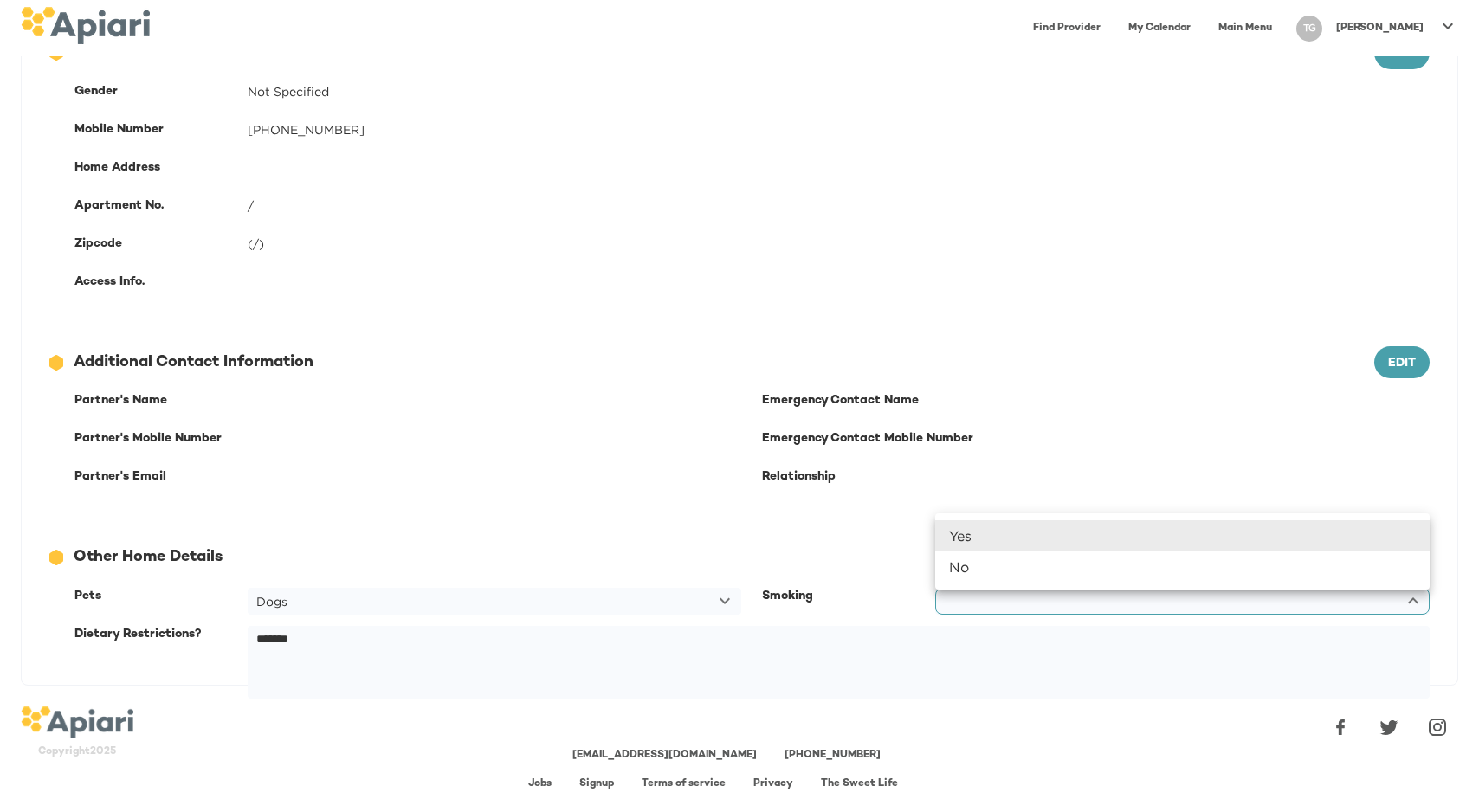
click at [1015, 485] on body "Find Provider My Calendar Main Menu TG [PERSON_NAME] A4A3651C-AC5F-40B0-9B70-71…" at bounding box center [739, 78] width 1479 height 812
click at [1008, 583] on li "No" at bounding box center [1182, 568] width 495 height 32
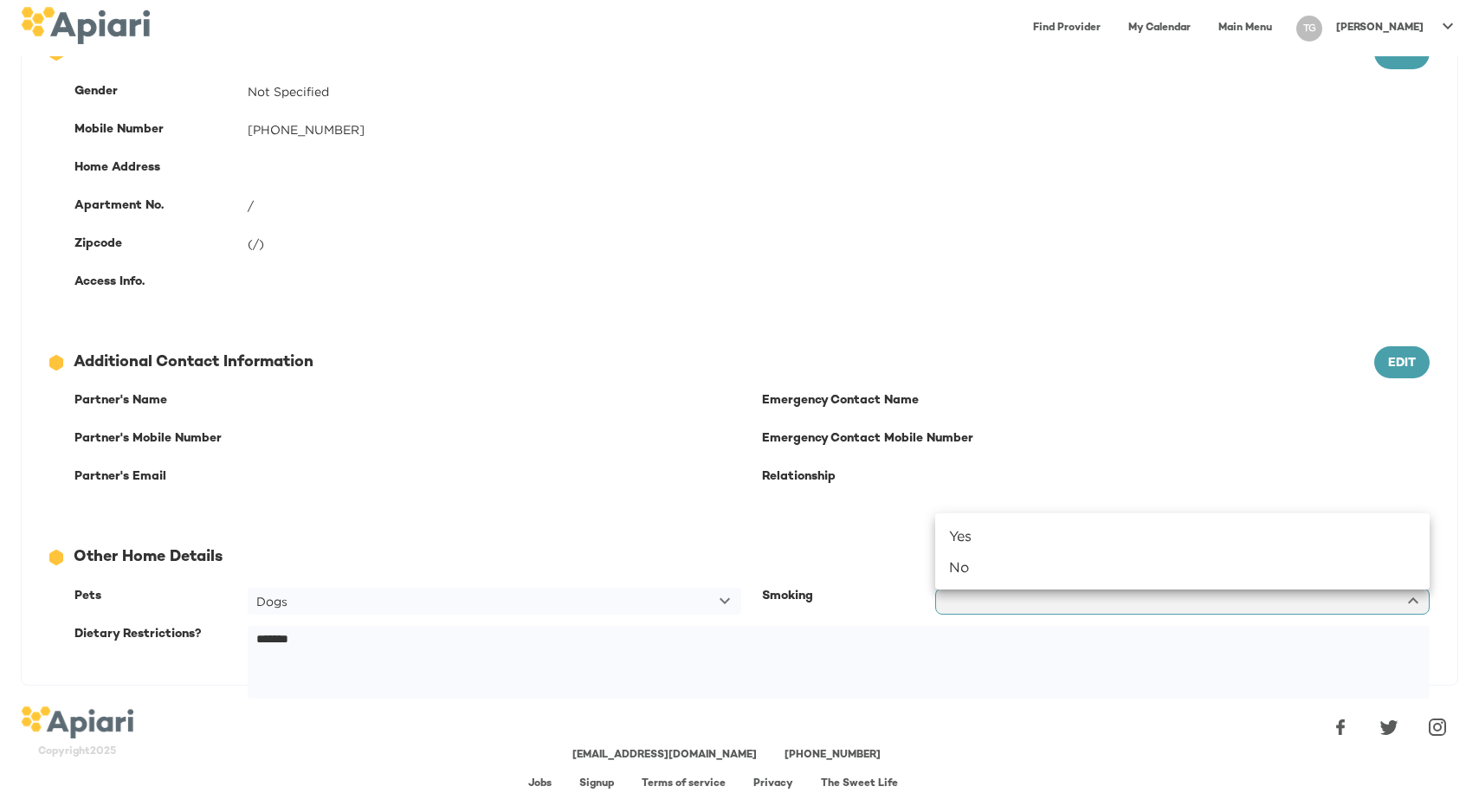
type input "*****"
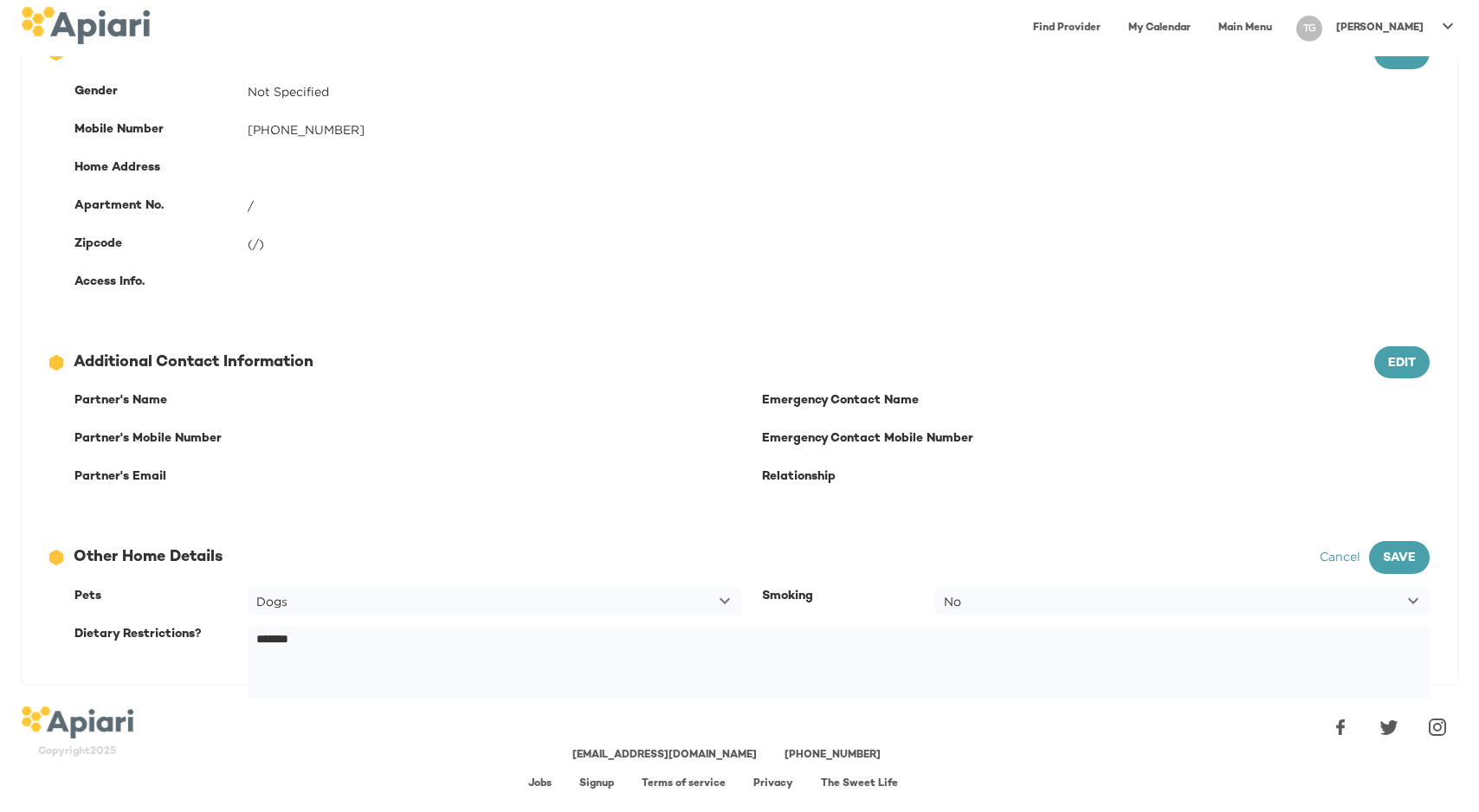
click at [927, 513] on div "12686743-09FA-4EEB-95D2-F2C0DBB3467E Created with sketchtool. Other Home Detail…" at bounding box center [739, 598] width 1435 height 171
click at [1383, 570] on span "Save" at bounding box center [1399, 559] width 33 height 22
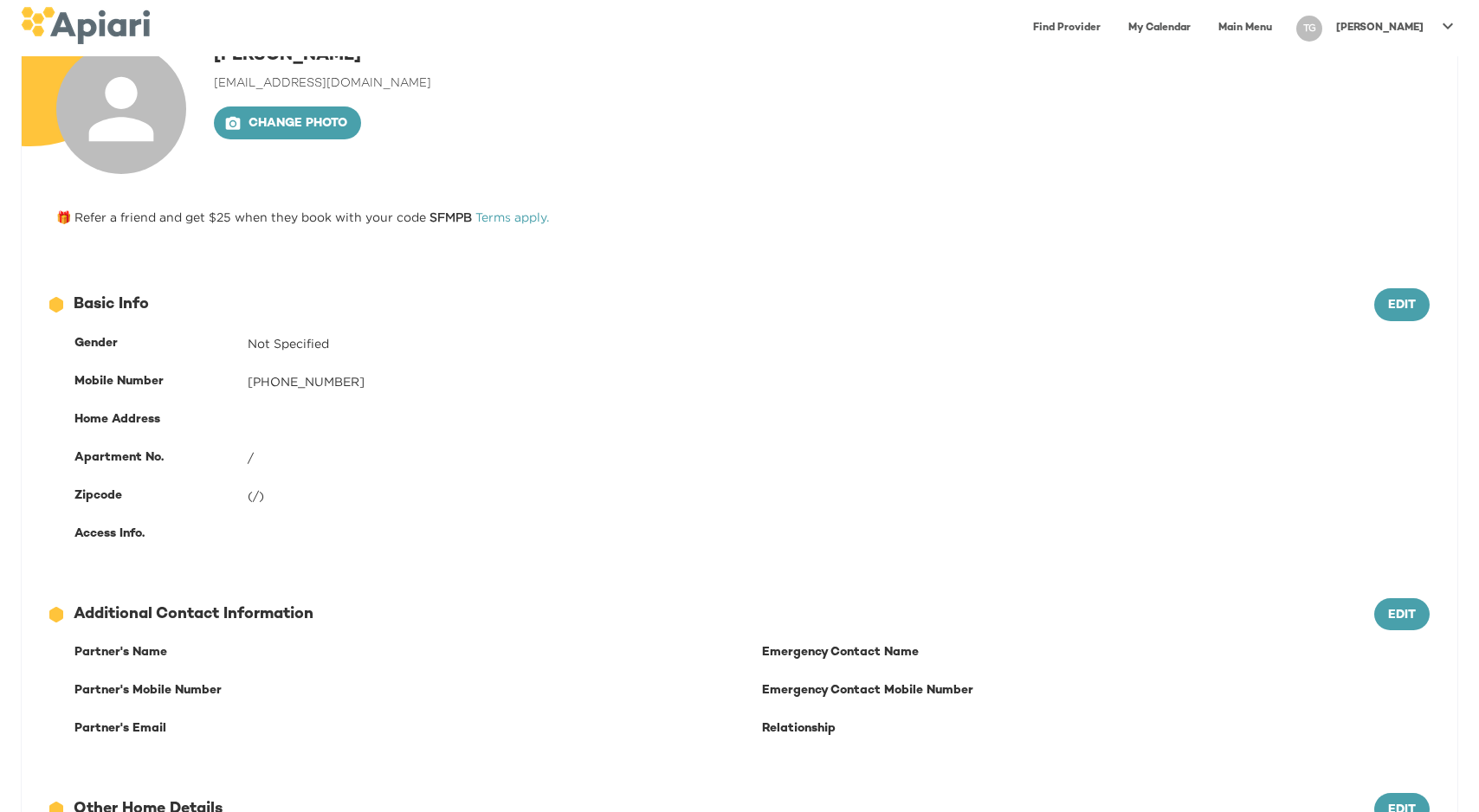
scroll to position [86, 0]
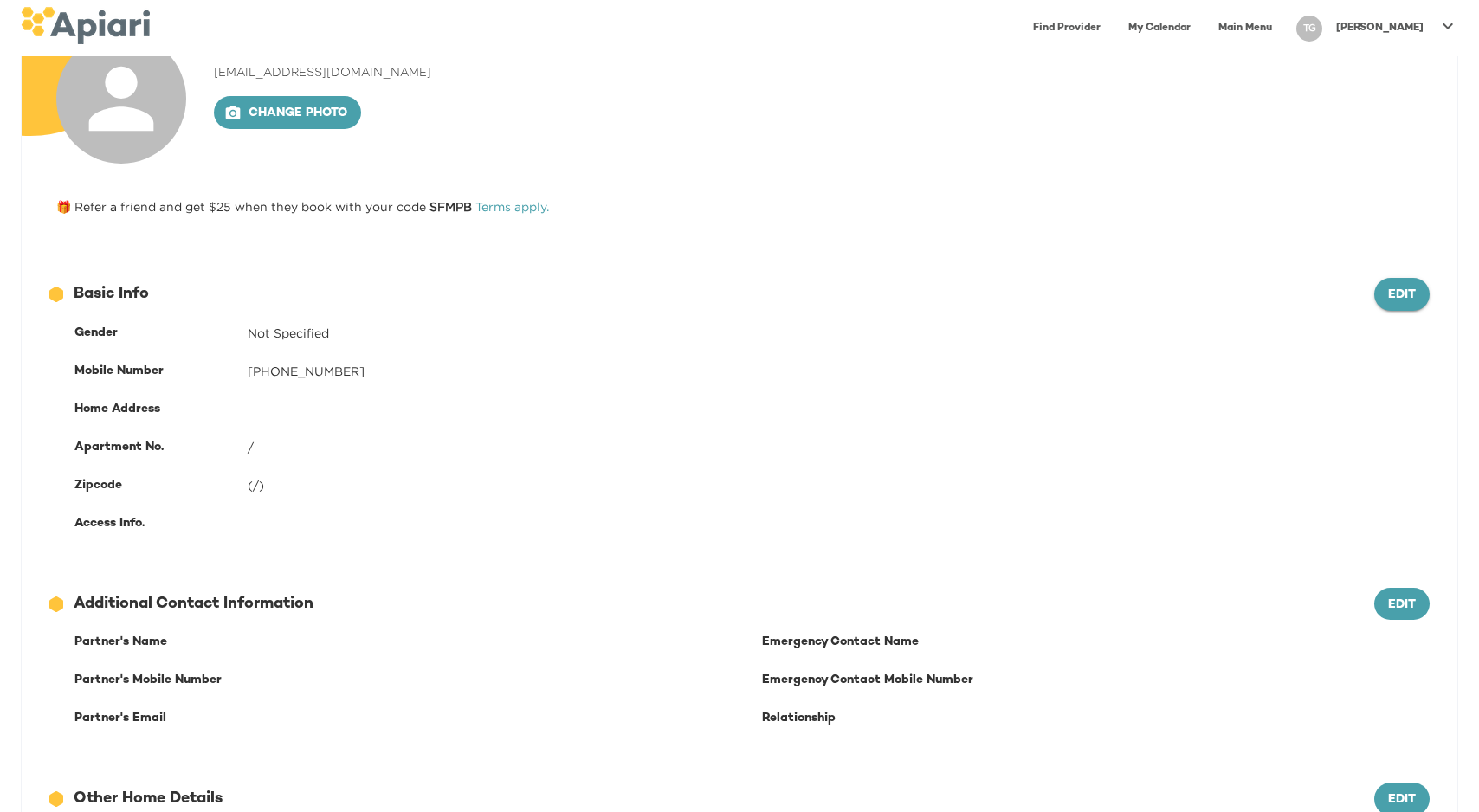
click at [1388, 307] on span "Edit" at bounding box center [1402, 296] width 28 height 22
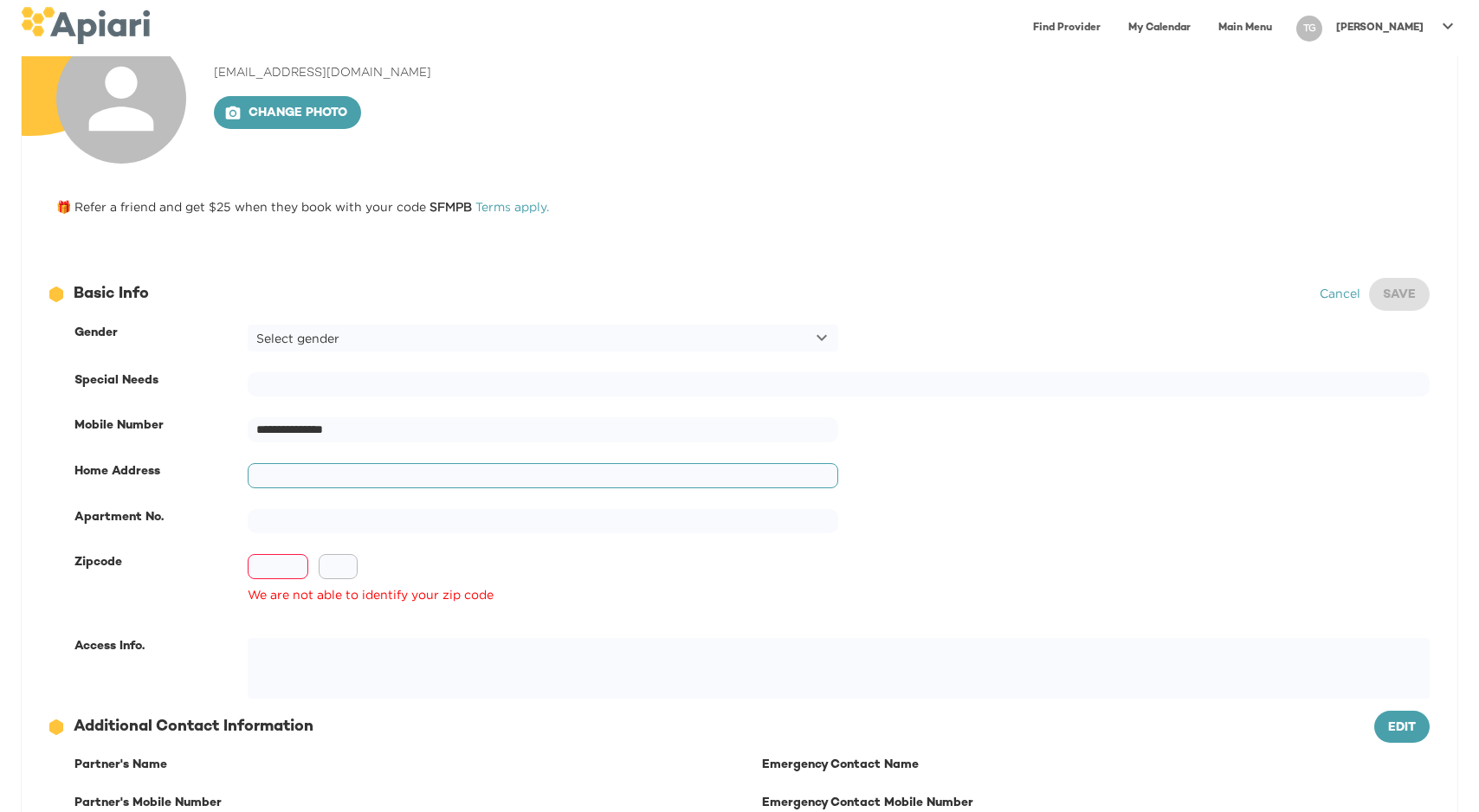
click at [370, 489] on input "text" at bounding box center [543, 475] width 592 height 25
click at [287, 580] on input "text" at bounding box center [277, 566] width 60 height 25
type input "**"
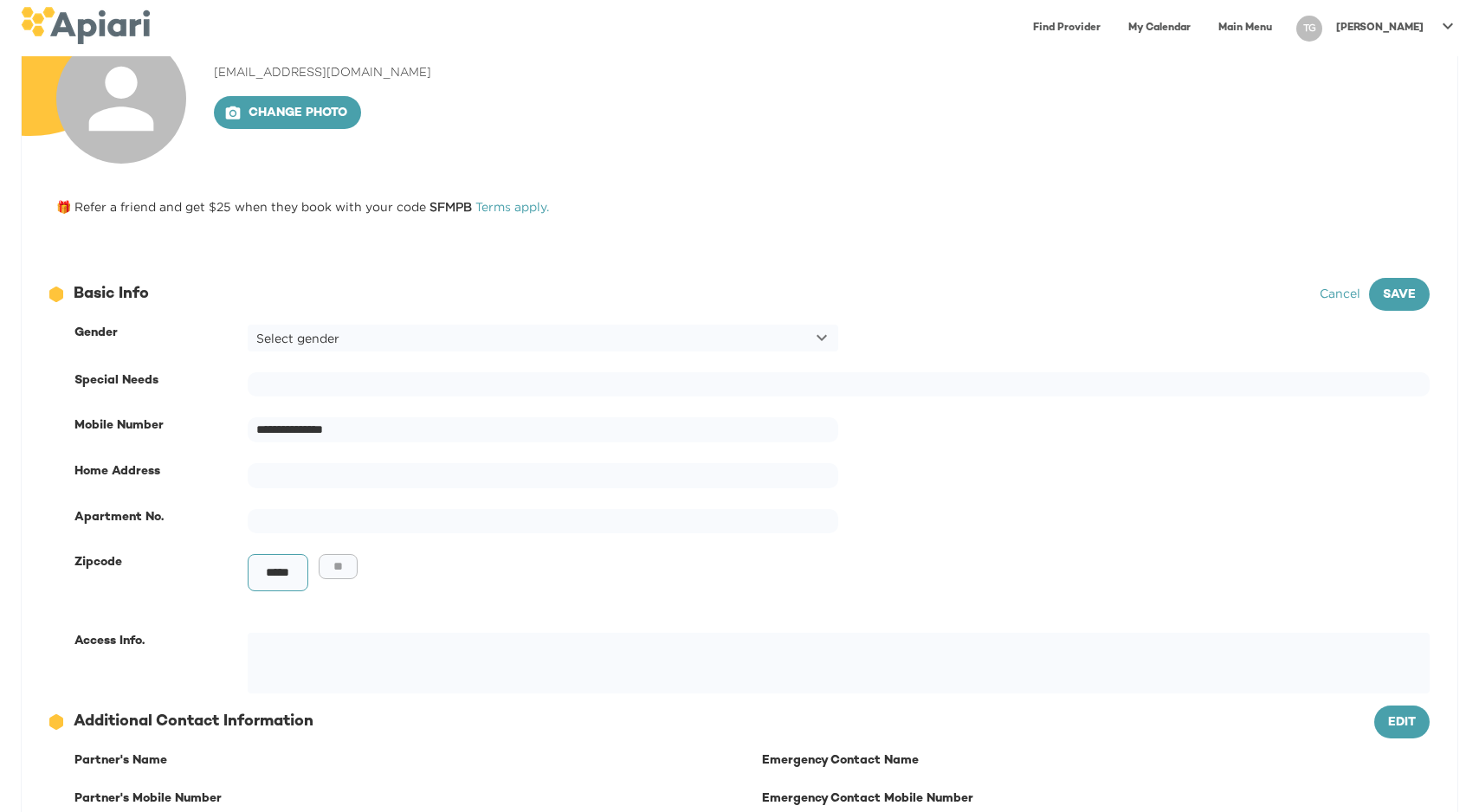
scroll to position [0, 21]
type input "*****"
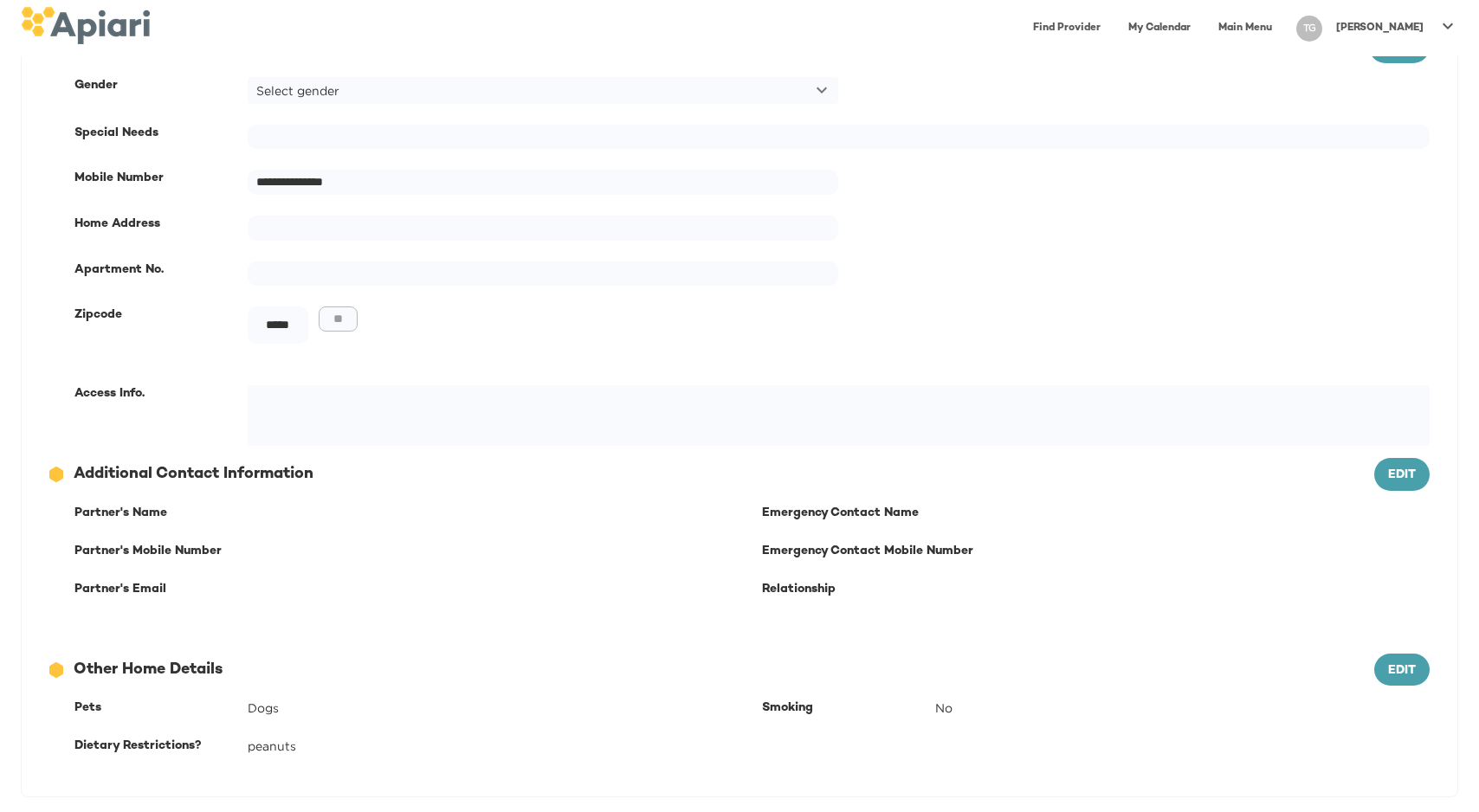
scroll to position [349, 0]
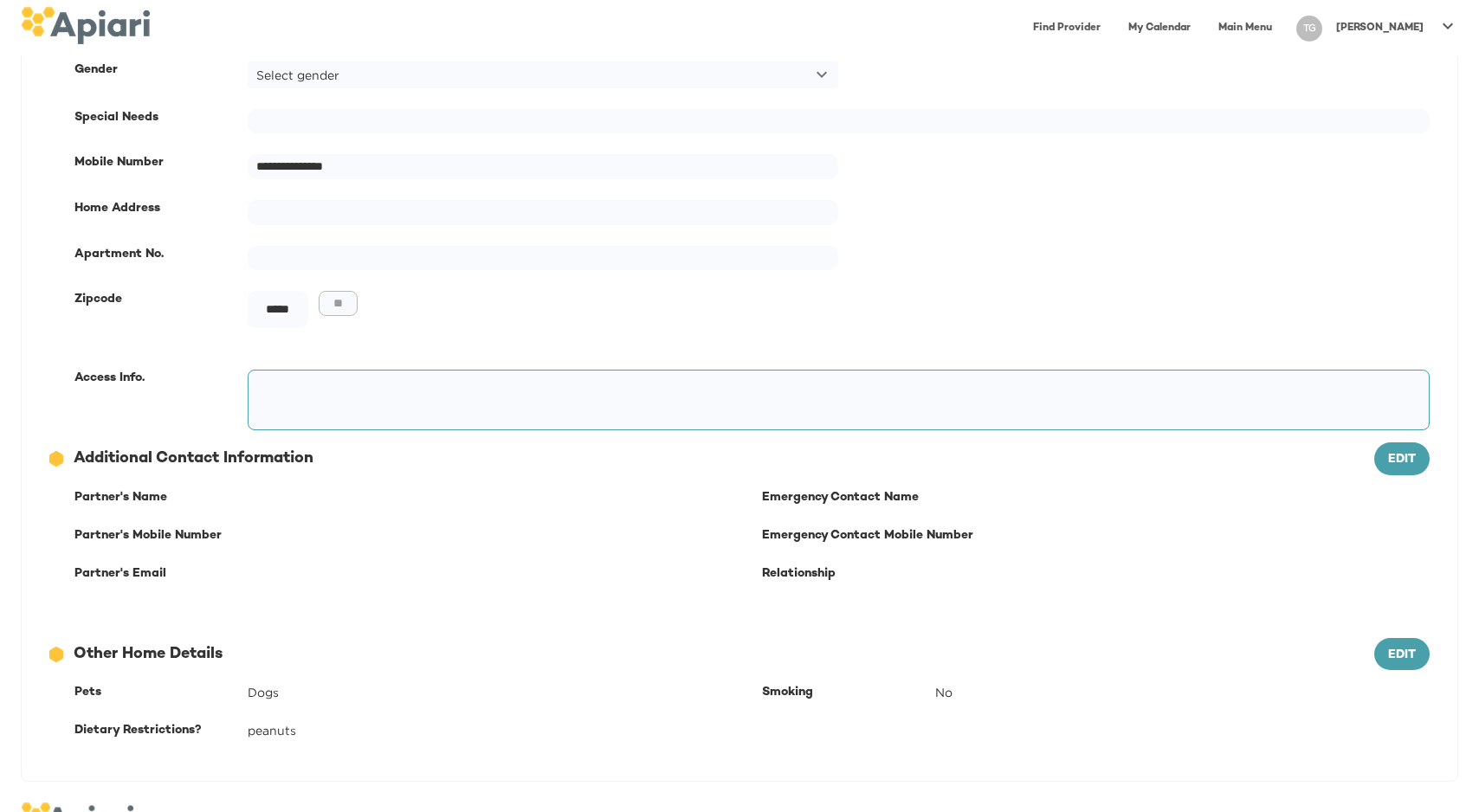
click at [337, 425] on textarea at bounding box center [835, 401] width 1157 height 49
click at [439, 271] on input "text" at bounding box center [543, 258] width 592 height 25
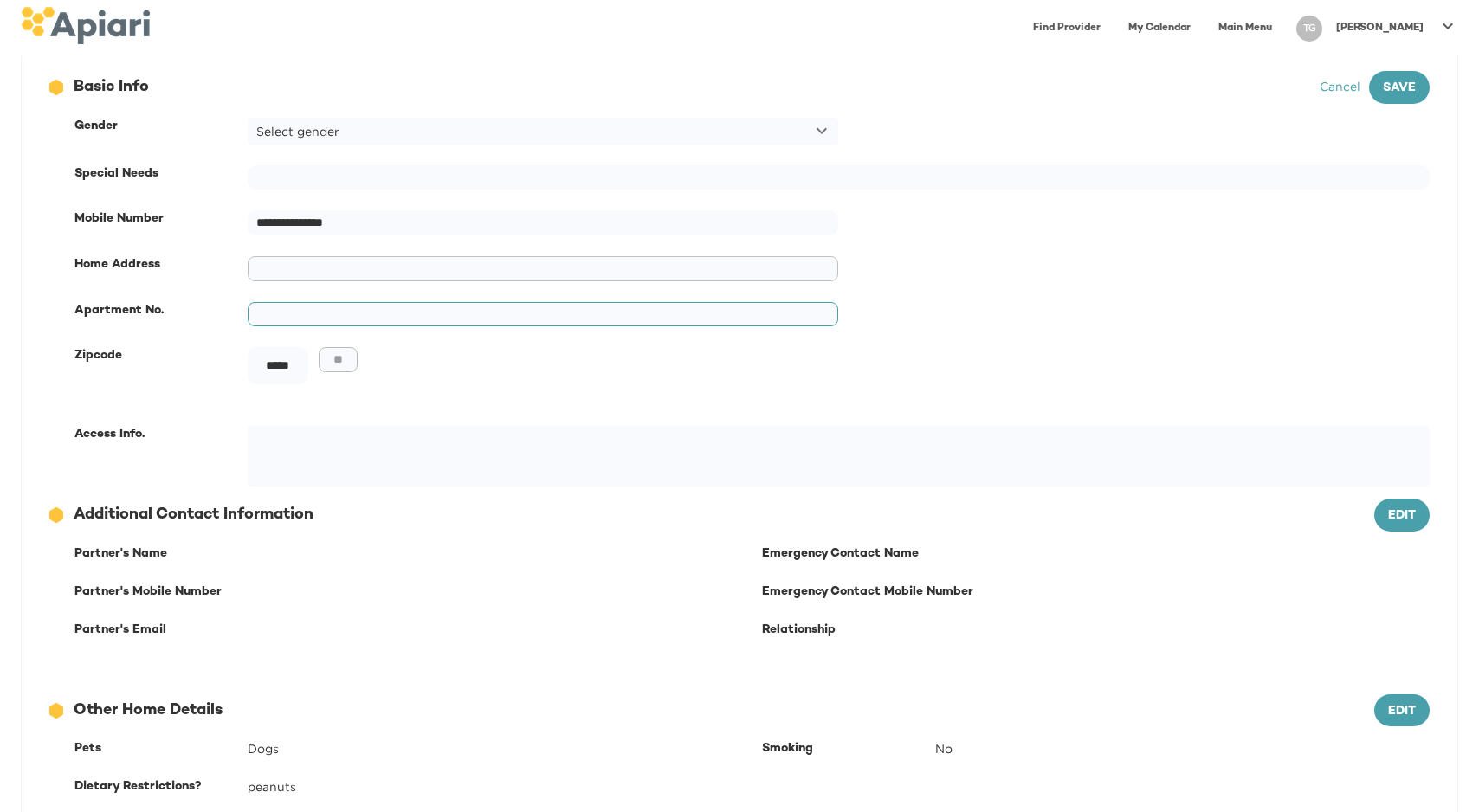
scroll to position [231, 0]
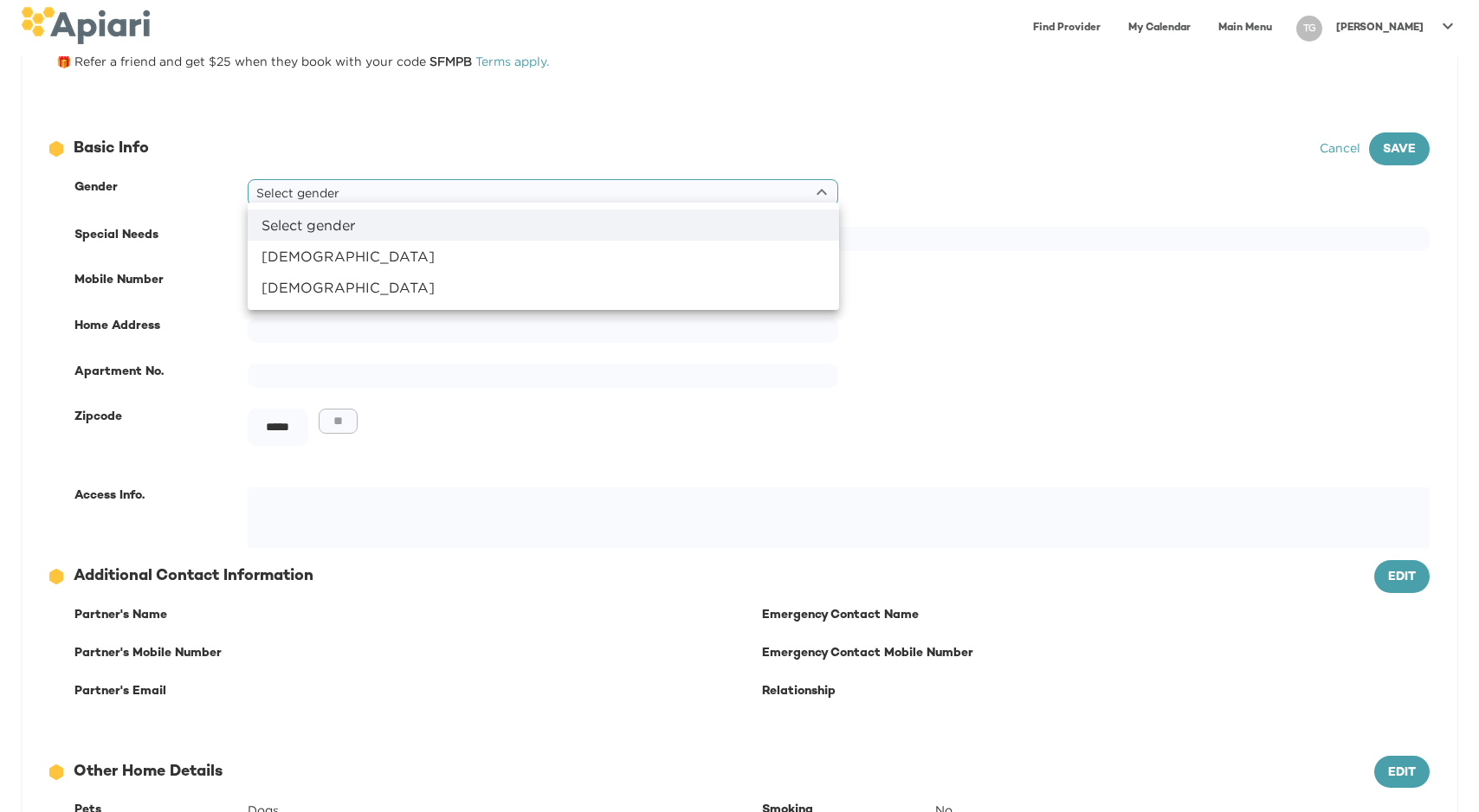
click at [679, 220] on body "**********" at bounding box center [739, 174] width 1479 height 812
click at [567, 272] on li "[DEMOGRAPHIC_DATA]" at bounding box center [543, 256] width 592 height 32
type input "******"
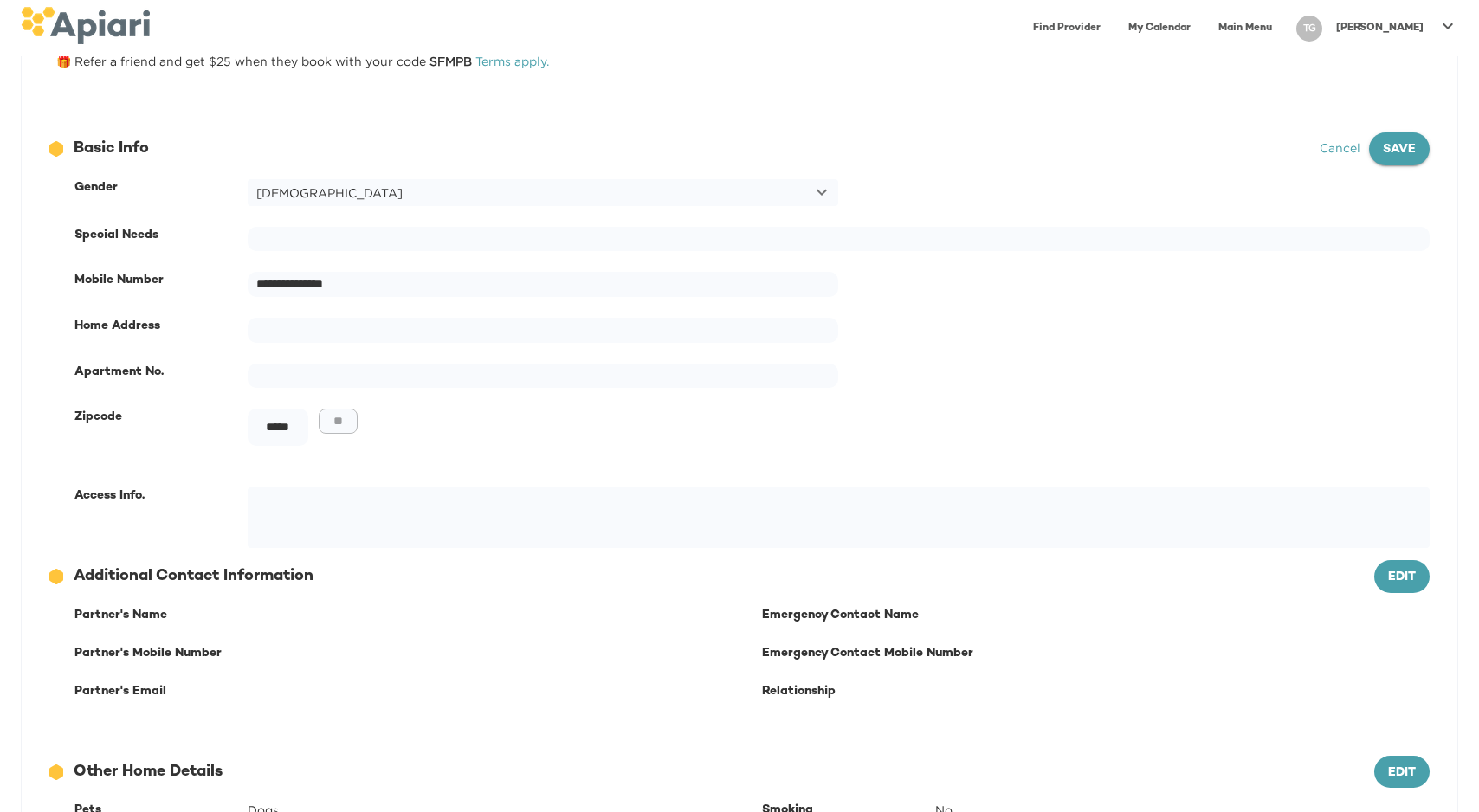
click at [1401, 161] on span "Save" at bounding box center [1399, 150] width 33 height 22
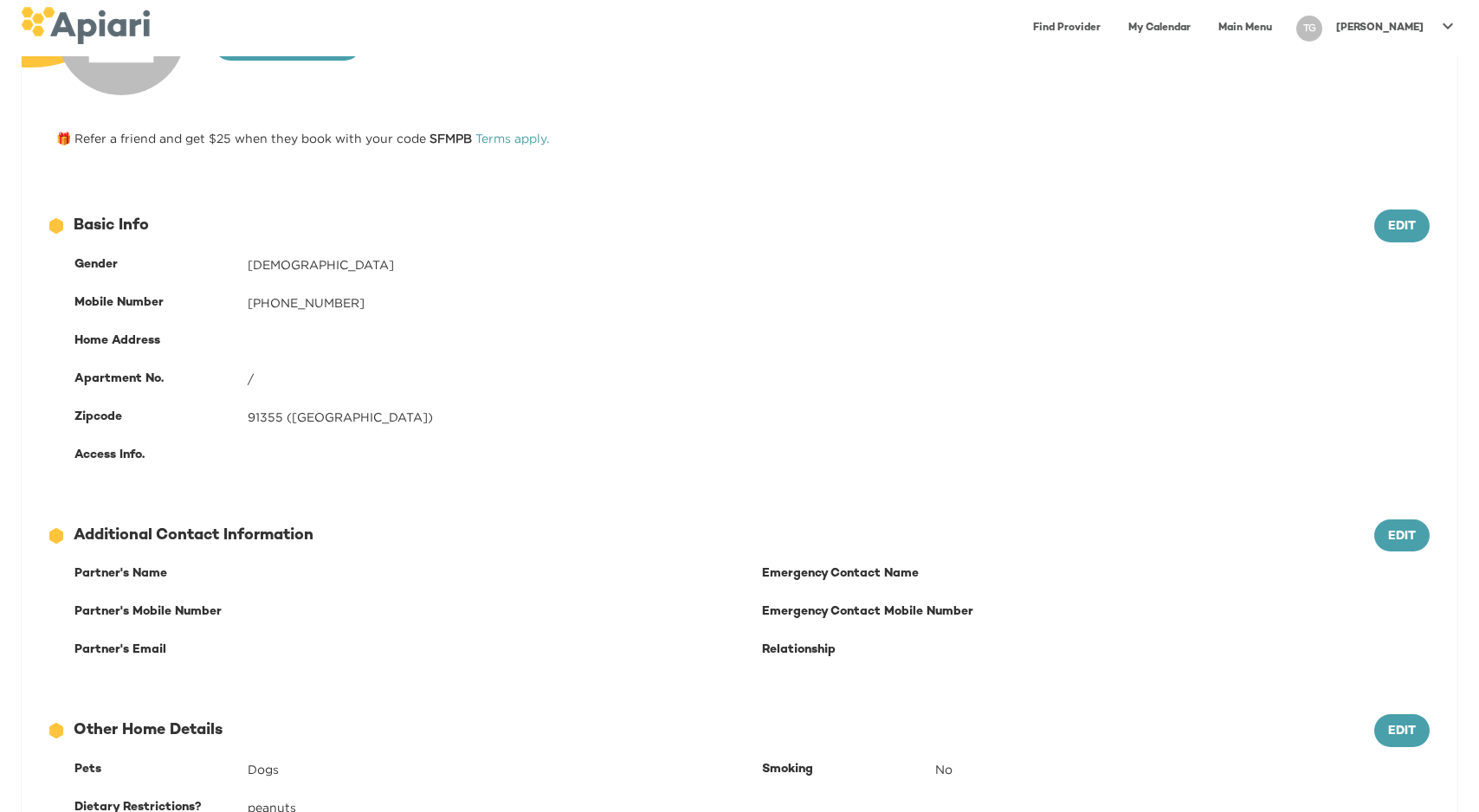
scroll to position [0, 0]
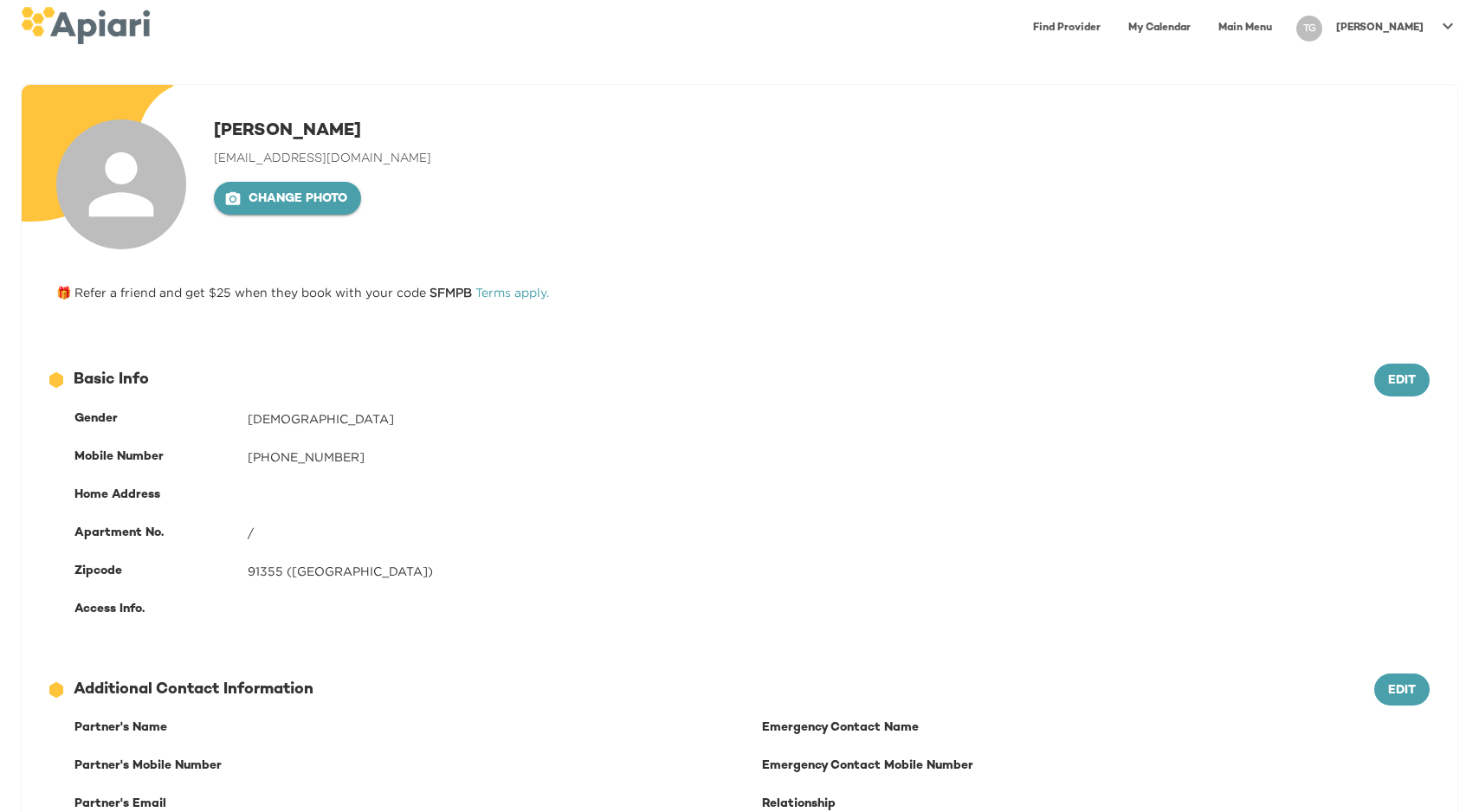
click at [324, 211] on span "Change photo" at bounding box center [287, 200] width 120 height 22
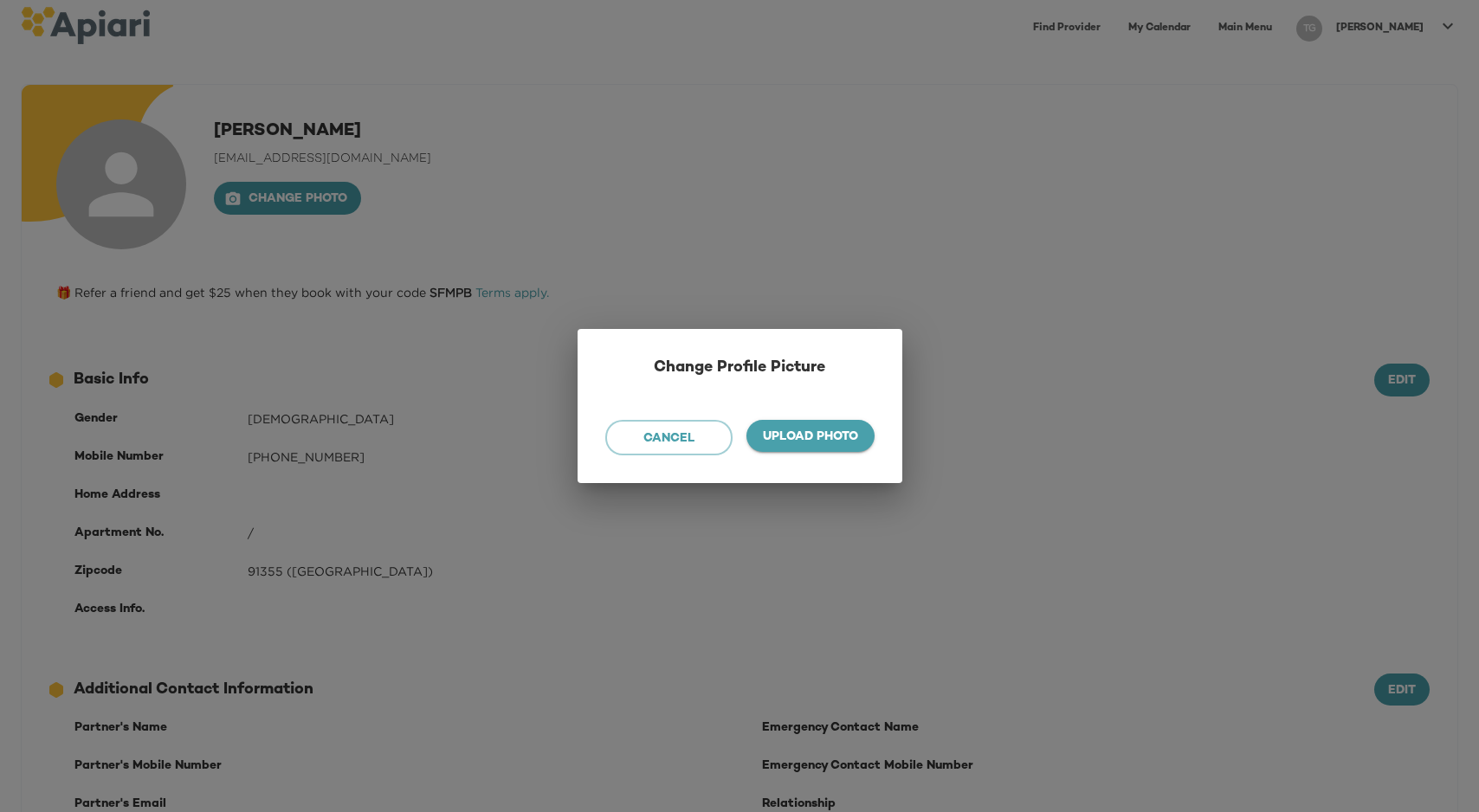
click at [842, 427] on span "Upload photo" at bounding box center [811, 438] width 101 height 22
click at [0, 0] on input "Upload photo" at bounding box center [0, 0] width 0 height 0
click at [816, 453] on span "Upload photo" at bounding box center [811, 436] width 129 height 33
click at [0, 0] on input "Upload photo" at bounding box center [0, 0] width 0 height 0
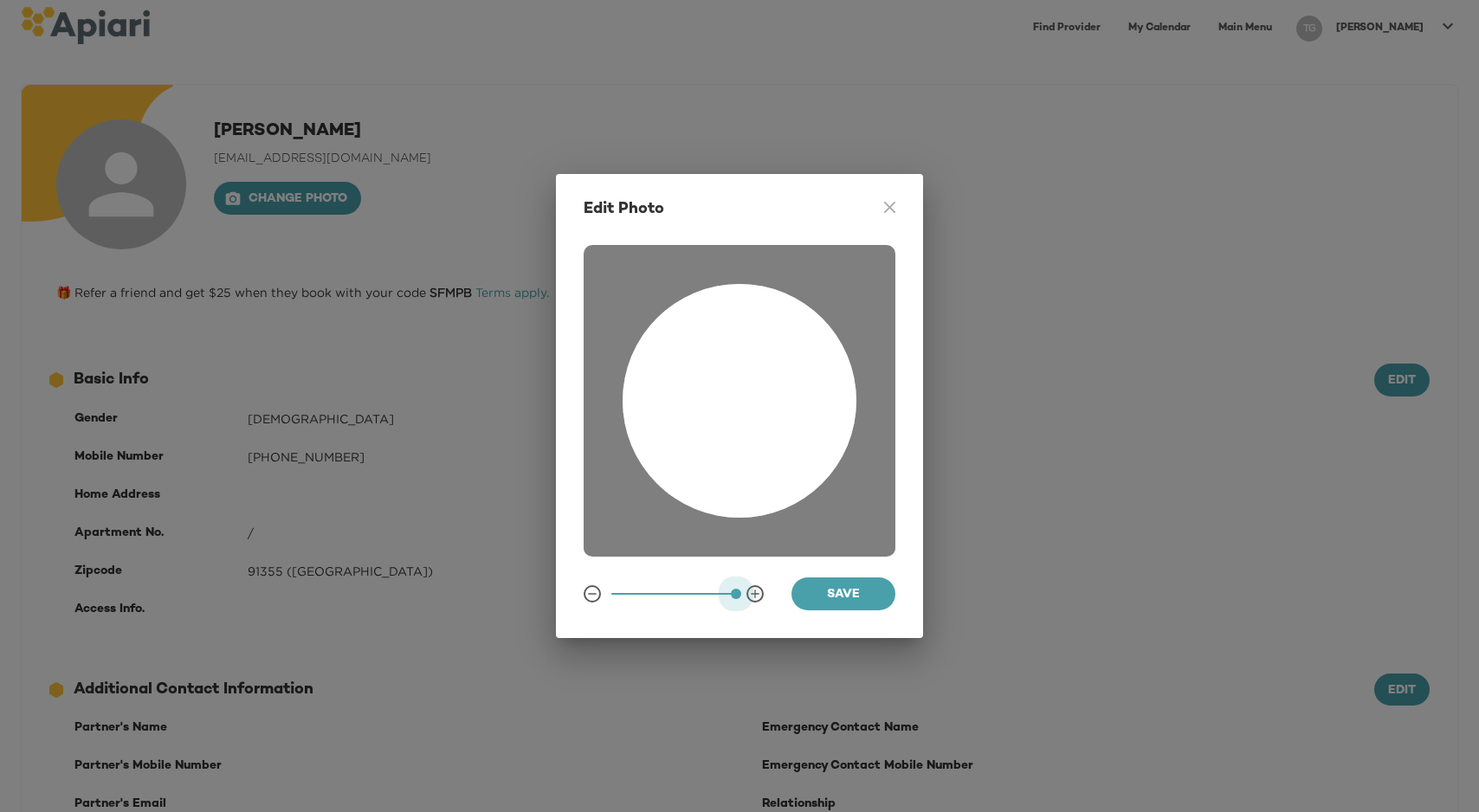
drag, startPoint x: 641, startPoint y: 594, endPoint x: 754, endPoint y: 598, distance: 113.1
click at [754, 598] on div at bounding box center [674, 593] width 180 height 33
drag, startPoint x: 768, startPoint y: 414, endPoint x: 776, endPoint y: 479, distance: 65.5
click at [776, 479] on div at bounding box center [739, 401] width 233 height 233
drag, startPoint x: 736, startPoint y: 598, endPoint x: 761, endPoint y: 598, distance: 25.0
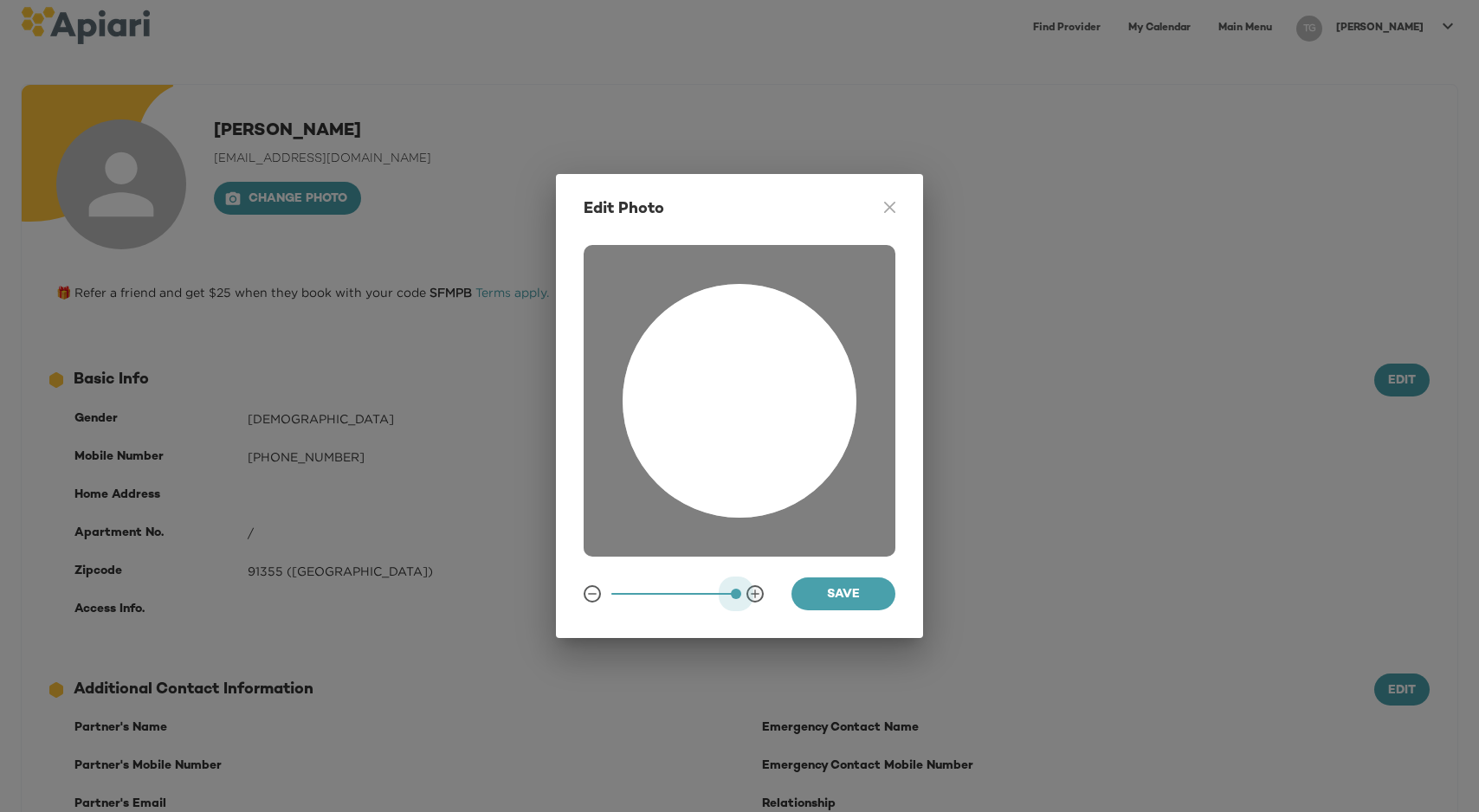
click at [761, 598] on div at bounding box center [674, 593] width 180 height 33
drag, startPoint x: 727, startPoint y: 390, endPoint x: 726, endPoint y: 400, distance: 10.0
click at [726, 400] on div at bounding box center [739, 401] width 233 height 233
click at [783, 480] on div at bounding box center [739, 401] width 233 height 233
drag, startPoint x: 775, startPoint y: 420, endPoint x: 778, endPoint y: 449, distance: 29.2
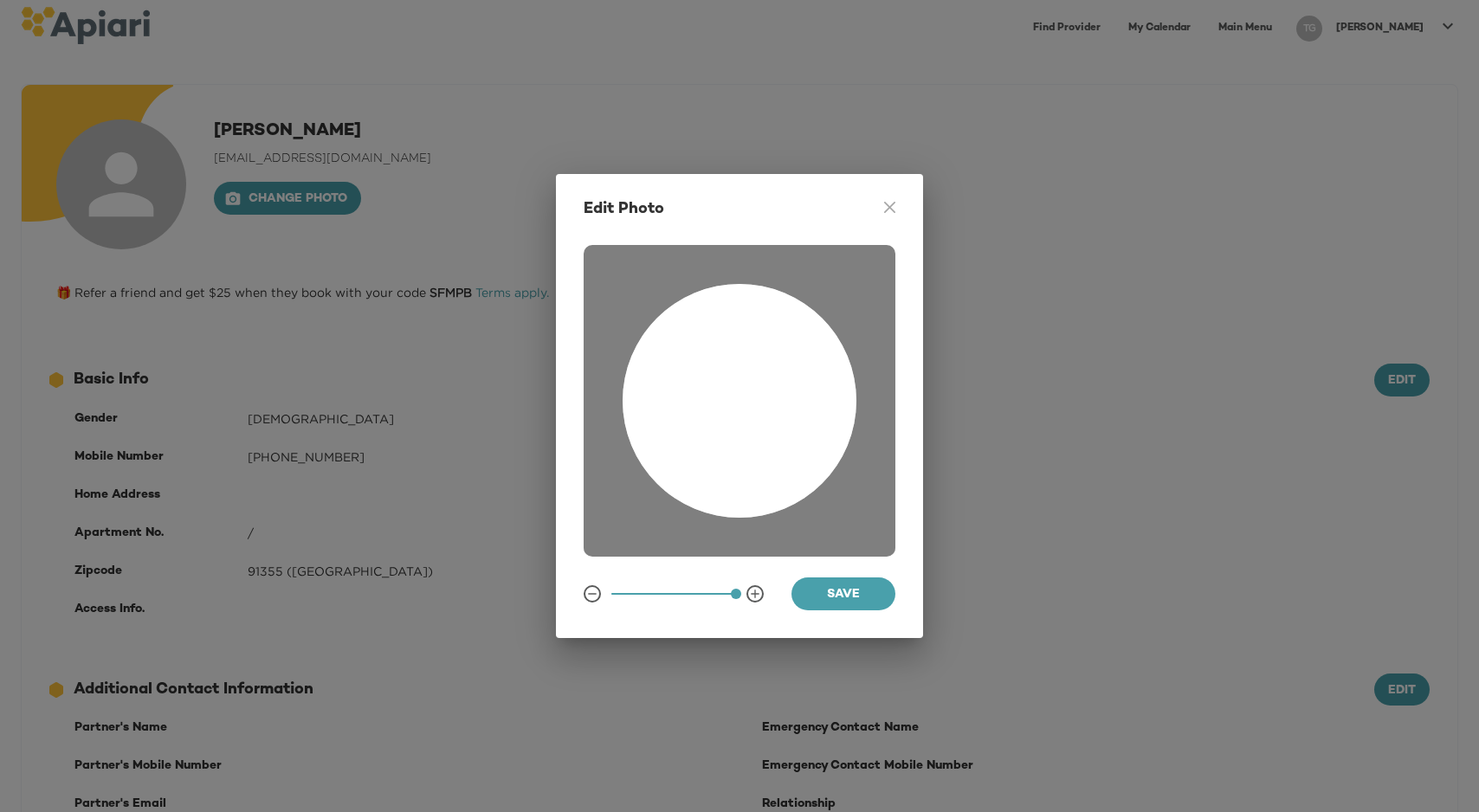
click at [778, 449] on div at bounding box center [739, 401] width 233 height 233
click at [831, 606] on span "Save" at bounding box center [843, 595] width 76 height 22
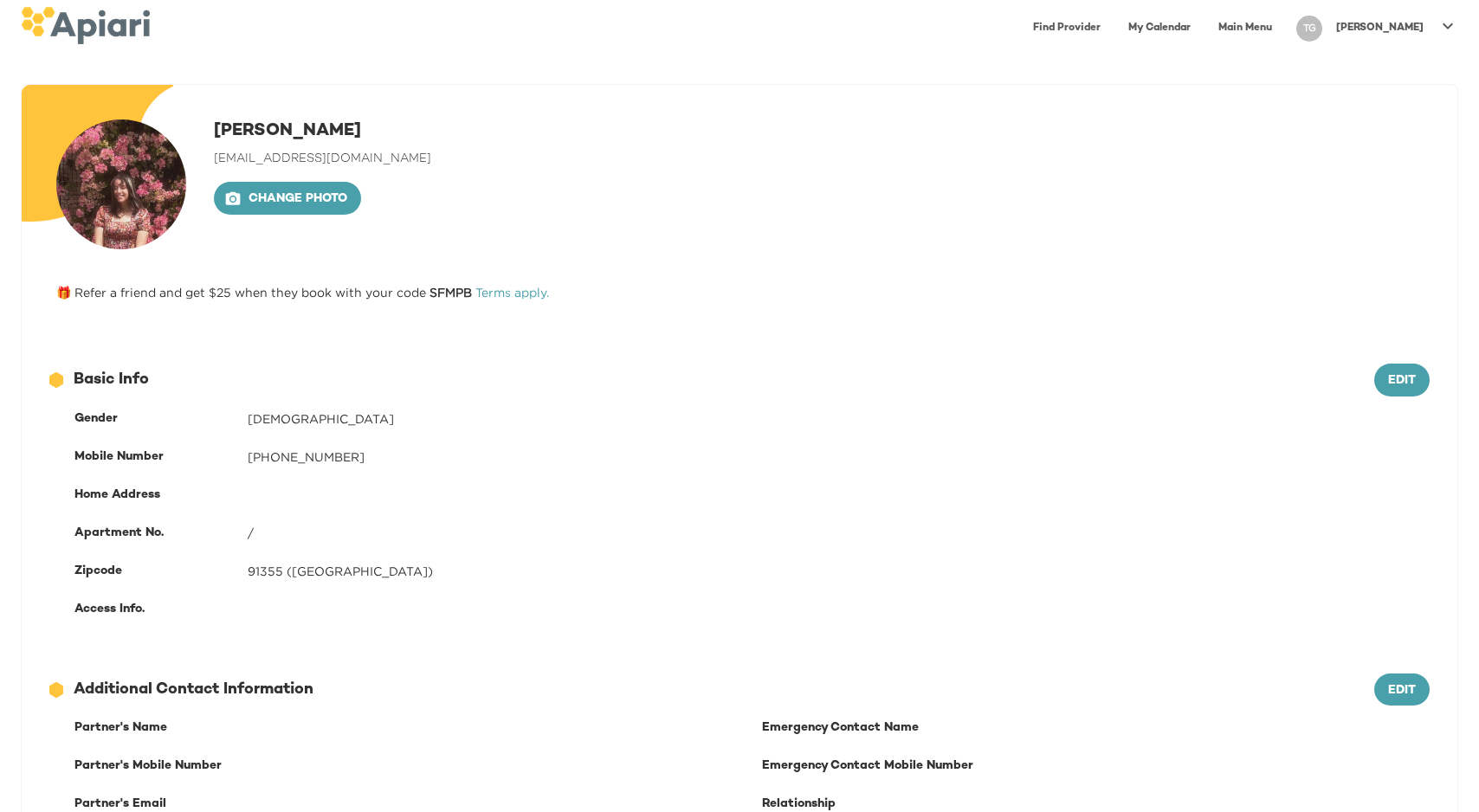
click at [1323, 26] on div "TG" at bounding box center [1310, 29] width 26 height 26
click at [1331, 44] on p "My Profile" at bounding box center [1354, 36] width 67 height 21
click at [1283, 25] on link "Main Menu" at bounding box center [1245, 29] width 74 height 36
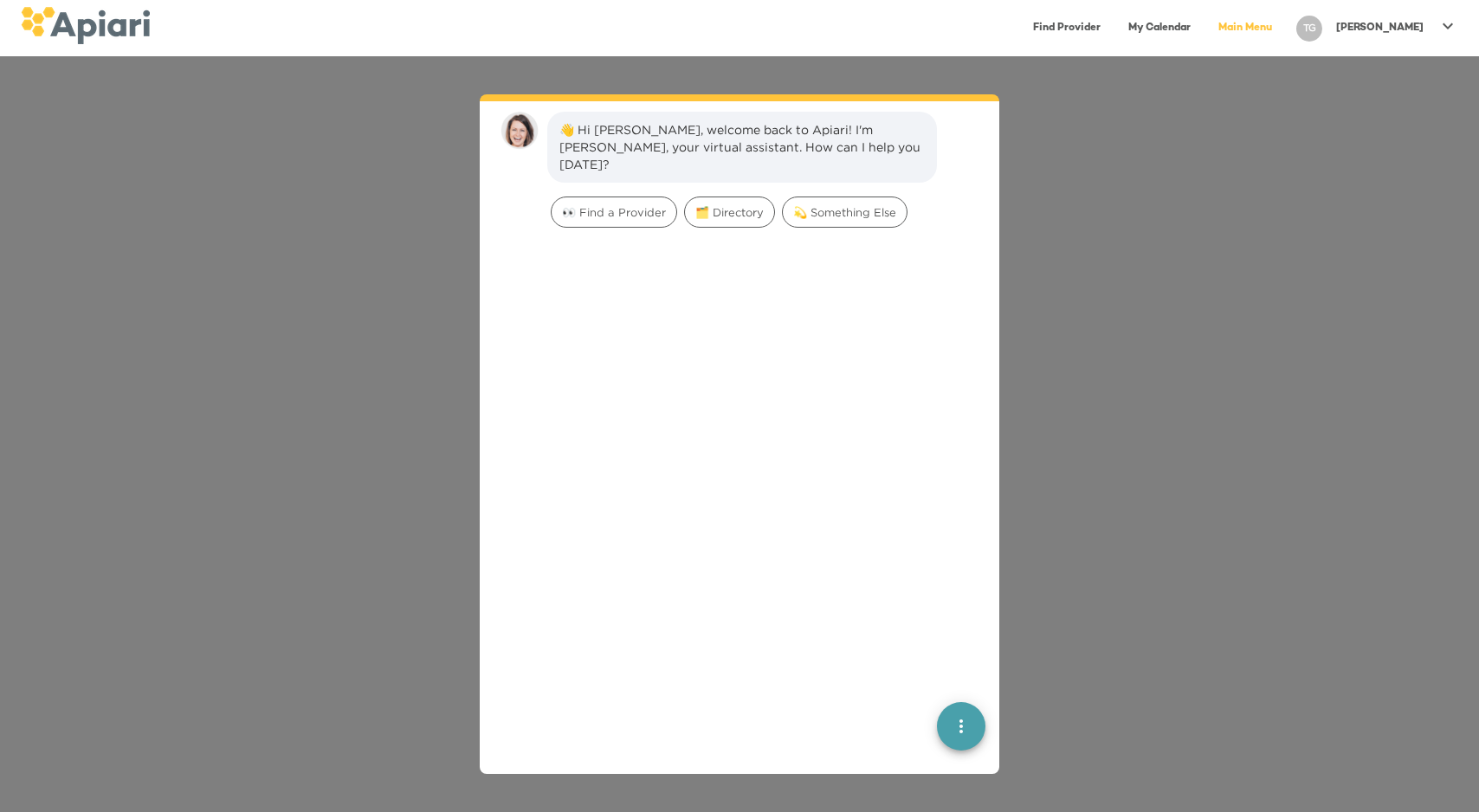
scroll to position [25, 0]
click at [783, 218] on span "💫 Something Else" at bounding box center [844, 209] width 124 height 17
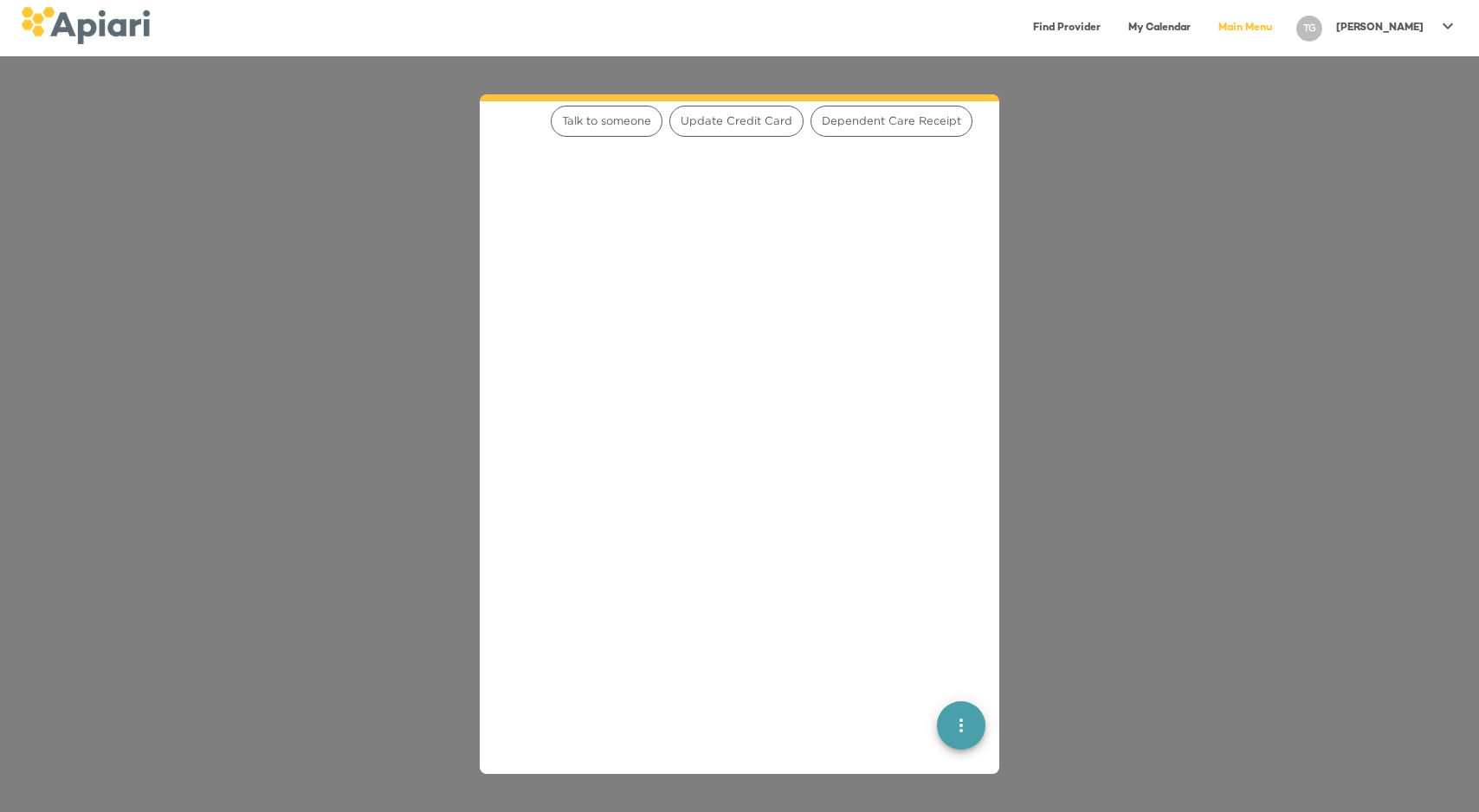
scroll to position [287, 0]
click at [687, 73] on div "What can I help you with?" at bounding box center [638, 65] width 157 height 18
click at [788, 640] on div at bounding box center [739, 459] width 492 height 632
click at [783, 691] on div at bounding box center [739, 459] width 492 height 632
click at [783, 720] on div at bounding box center [739, 459] width 492 height 632
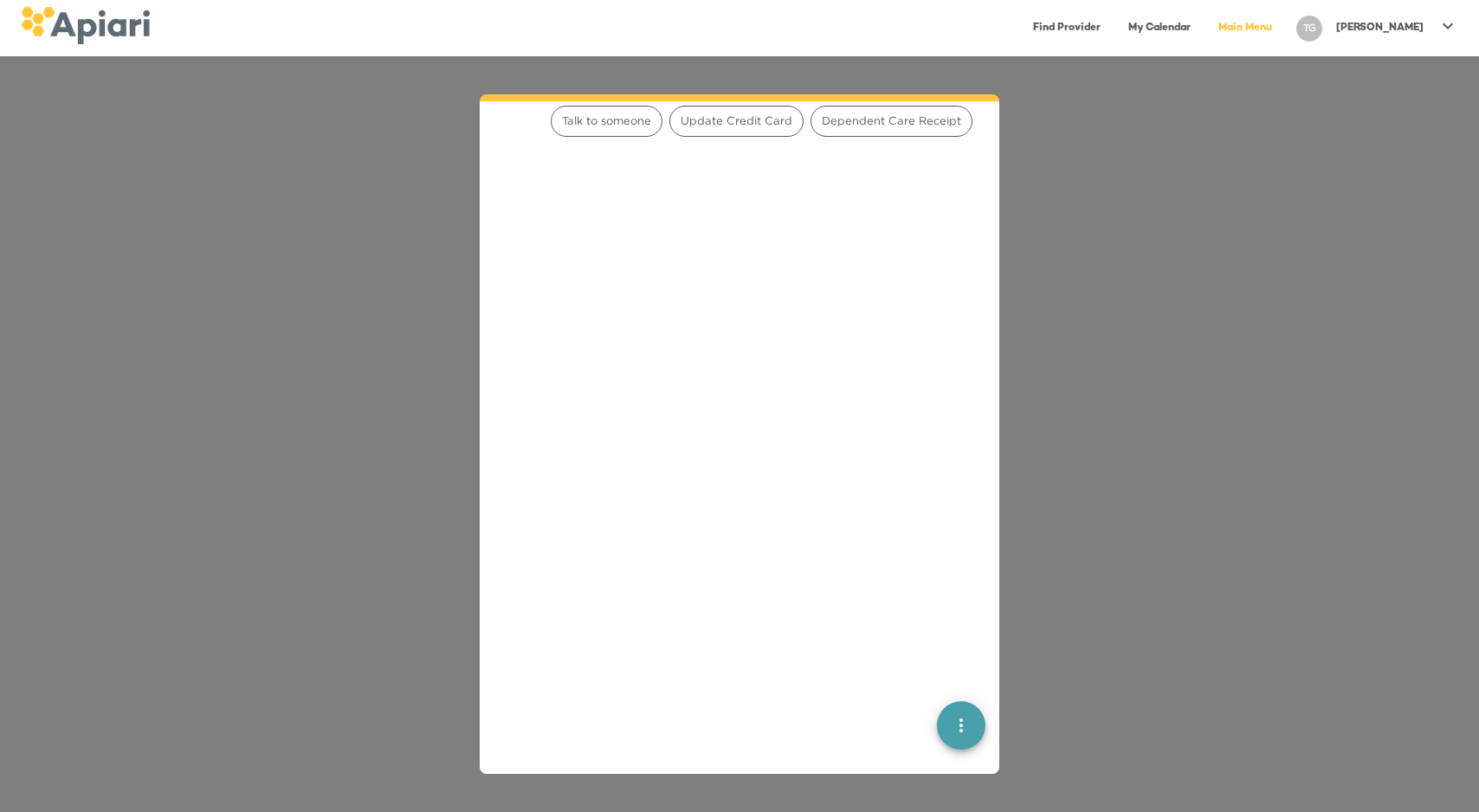
click at [984, 720] on div "👋 Hi [PERSON_NAME], welcome back to Apiari! I'm [PERSON_NAME], your virtual ass…" at bounding box center [739, 434] width 519 height 680
click at [971, 720] on icon "quick menu" at bounding box center [961, 725] width 21 height 21
click at [631, 129] on span "Talk to someone" at bounding box center [606, 121] width 110 height 17
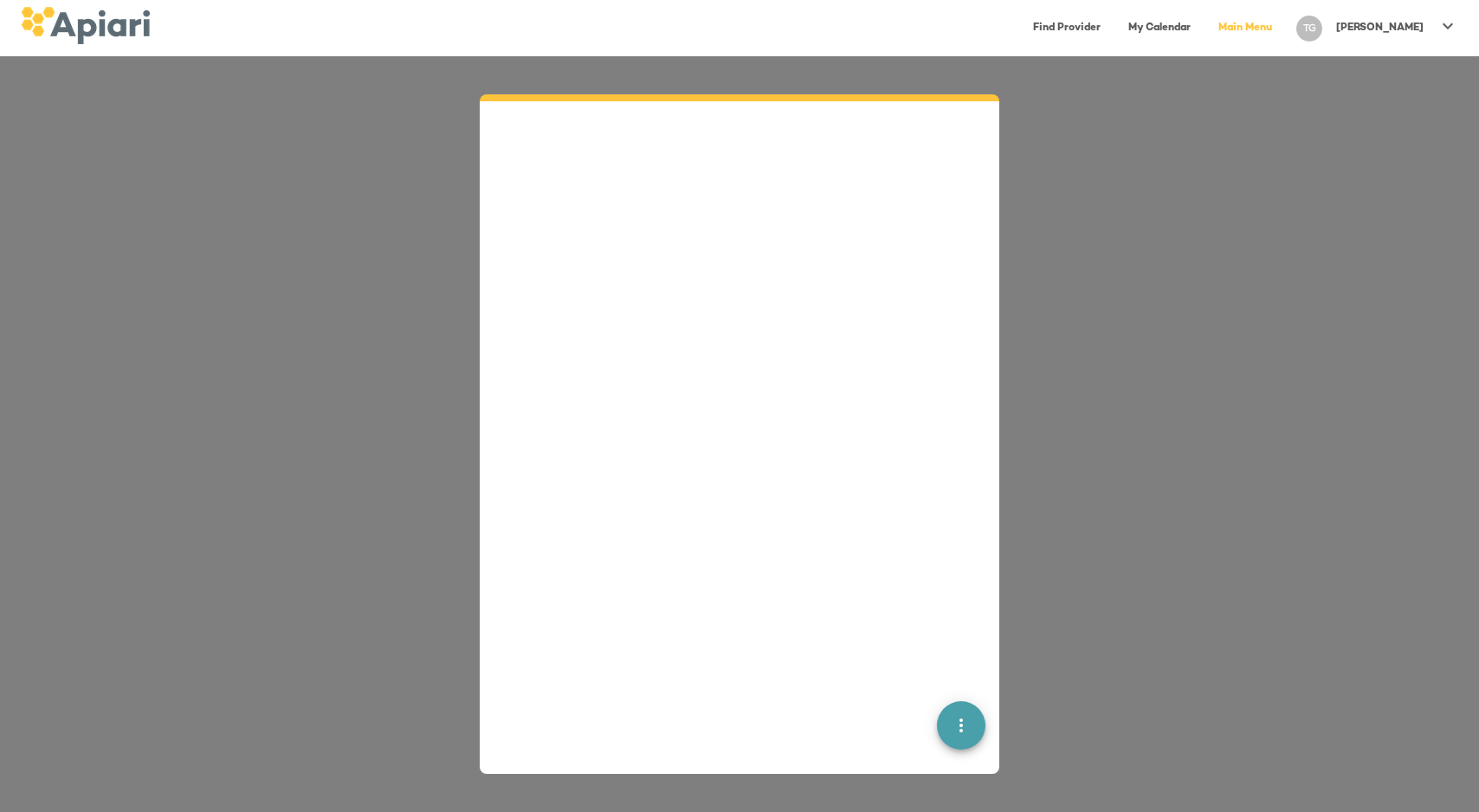
click at [670, 59] on textarea at bounding box center [729, 35] width 332 height 49
type textarea "**********"
click at [930, 65] on span "Send" at bounding box center [946, 54] width 33 height 22
click at [666, 61] on textarea at bounding box center [729, 46] width 346 height 32
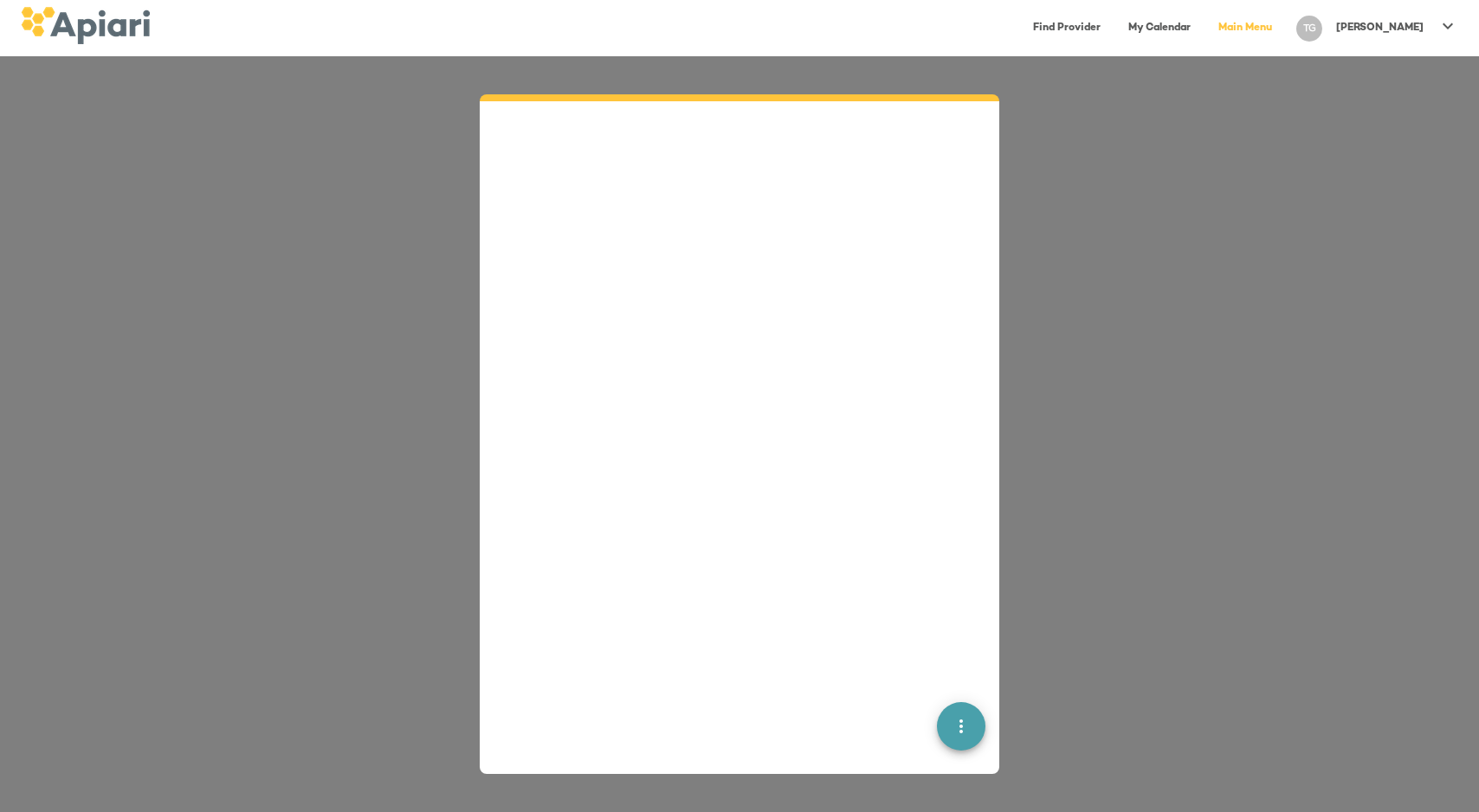
click at [699, 441] on div at bounding box center [739, 458] width 492 height 632
